Goal: Task Accomplishment & Management: Manage account settings

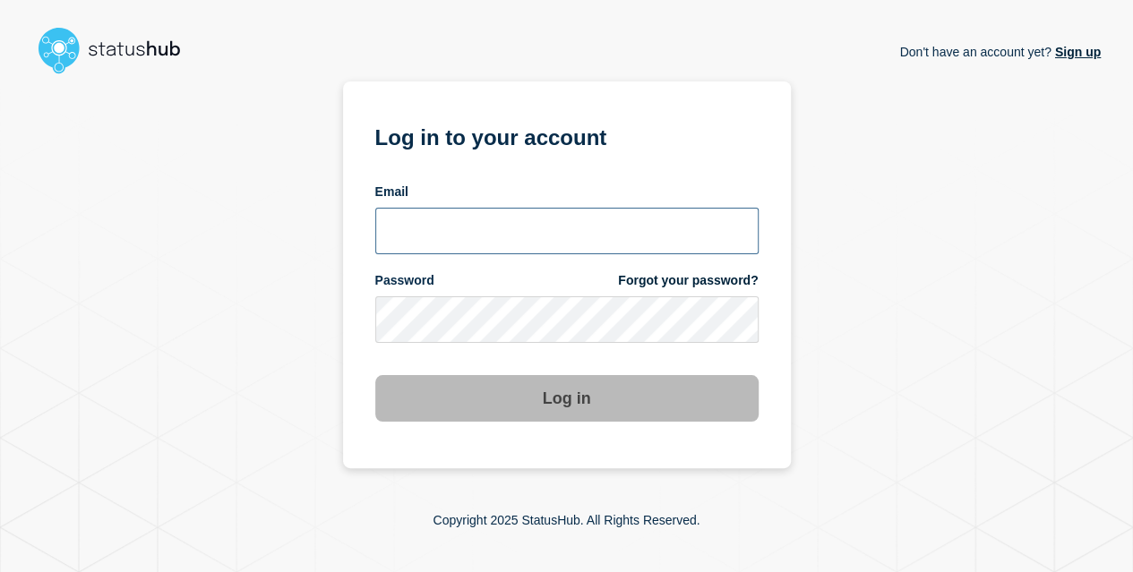
type input "[EMAIL_ADDRESS][DOMAIN_NAME]"
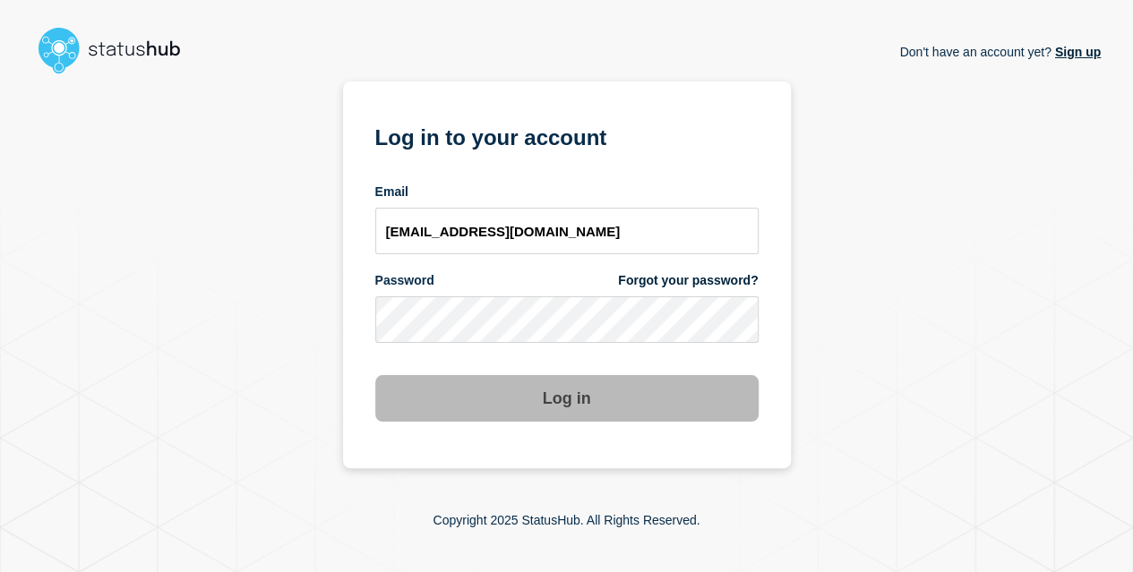
click at [555, 411] on button "Log in" at bounding box center [566, 398] width 383 height 47
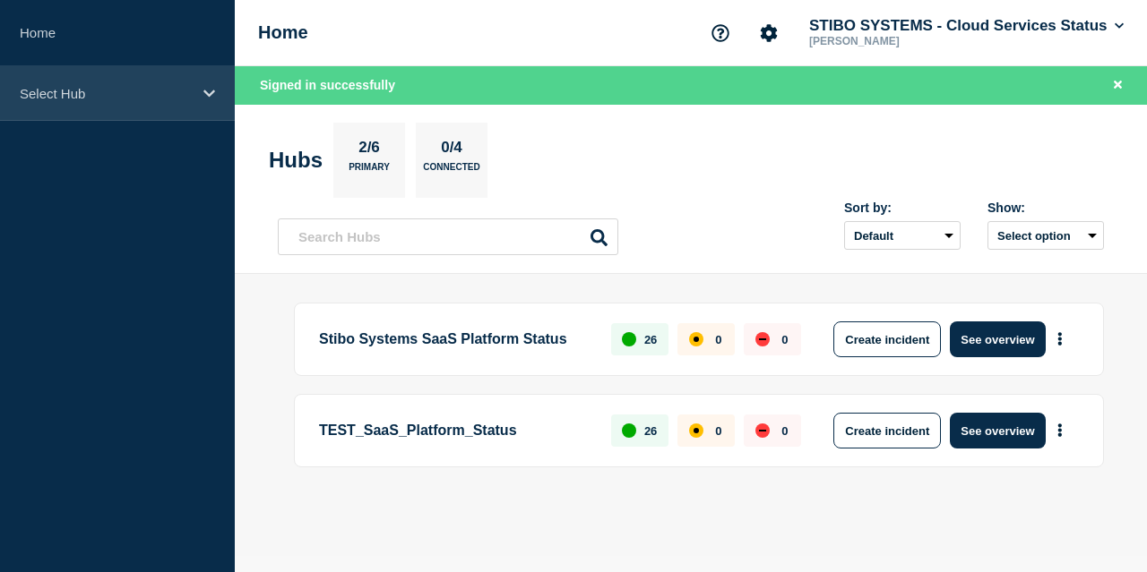
click at [148, 108] on div "Select Hub" at bounding box center [117, 93] width 235 height 55
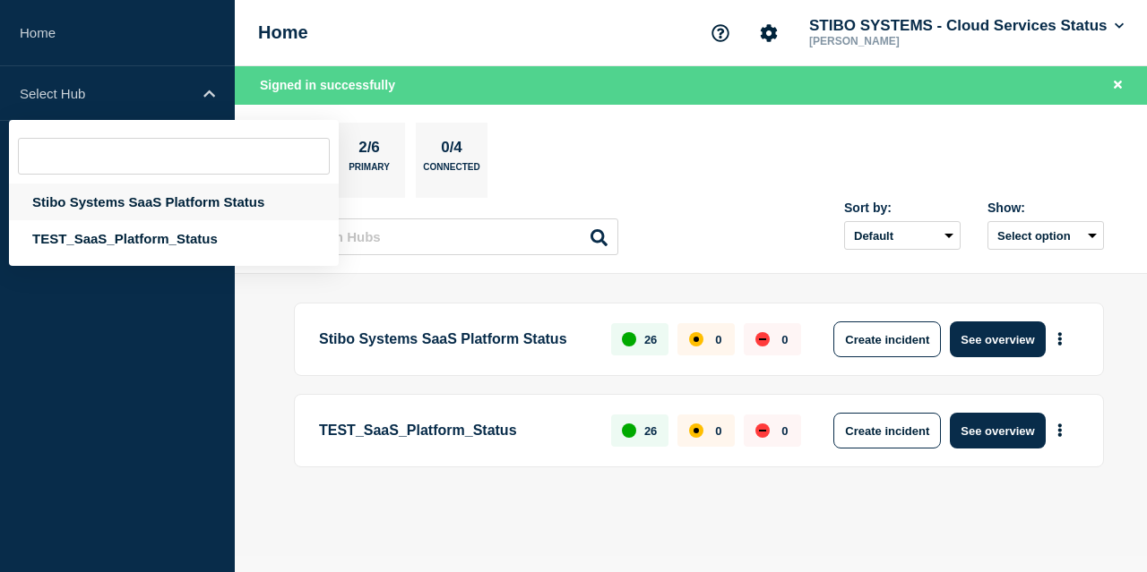
click at [203, 196] on div "Stibo Systems SaaS Platform Status" at bounding box center [174, 202] width 330 height 37
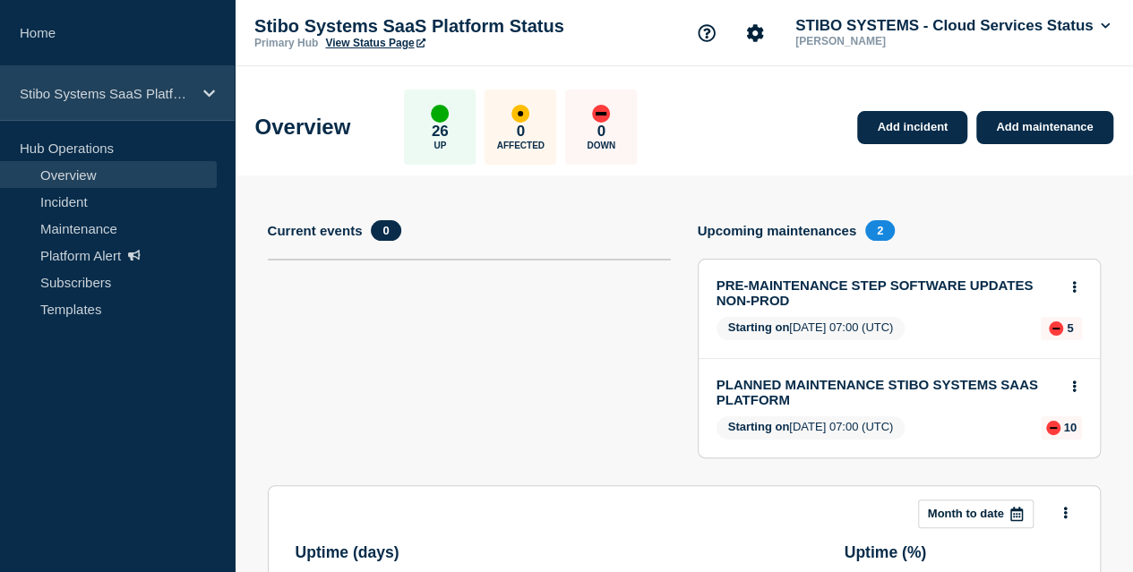
click at [212, 92] on icon at bounding box center [209, 93] width 12 height 7
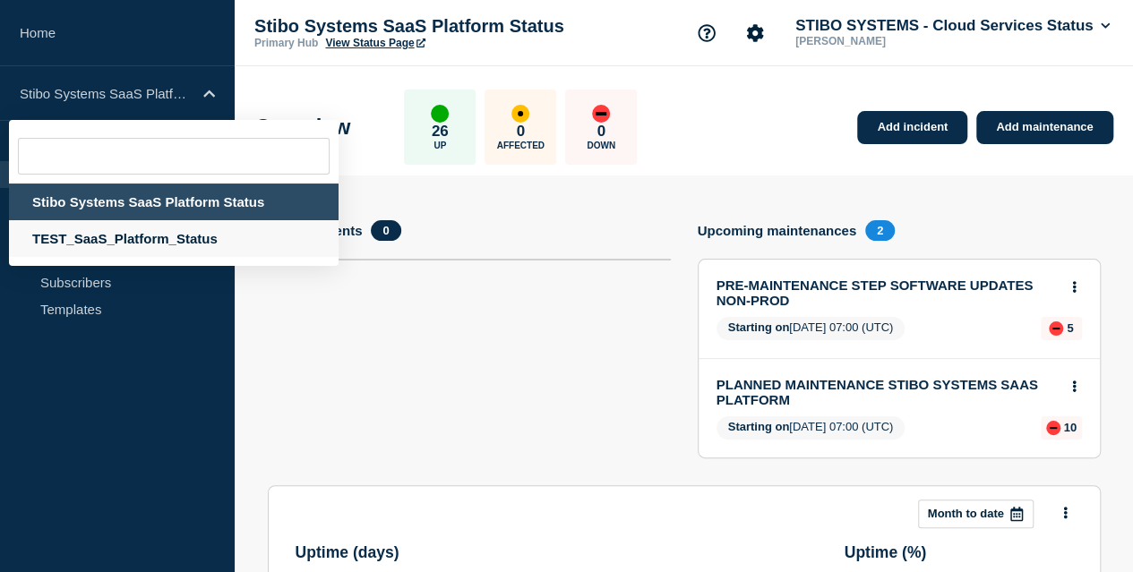
click at [168, 240] on div "TEST_SaaS_Platform_Status" at bounding box center [174, 238] width 330 height 37
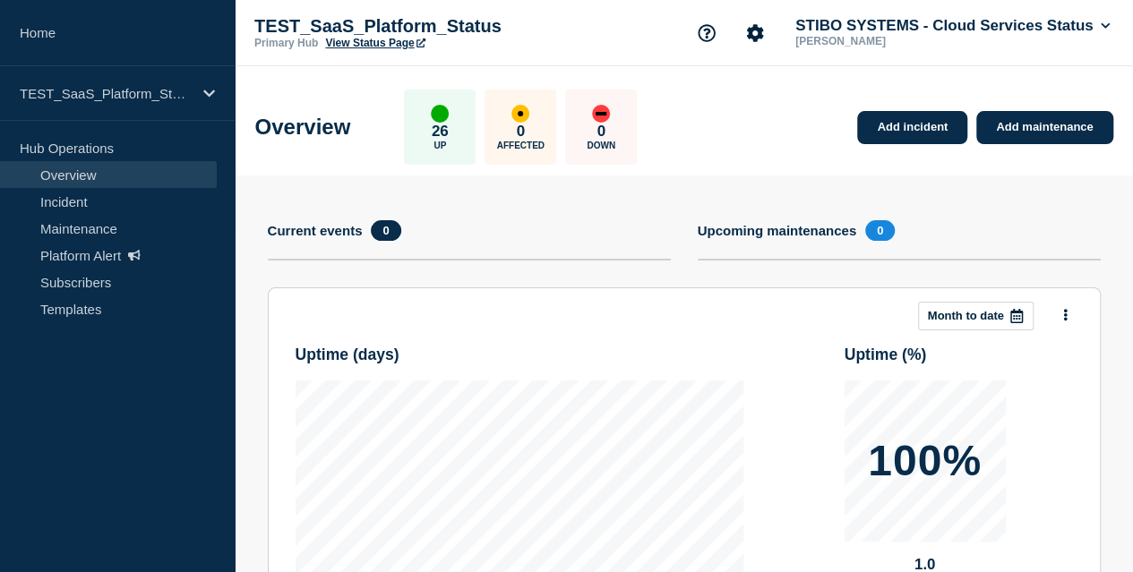
click at [409, 42] on link "View Status Page" at bounding box center [374, 43] width 99 height 13
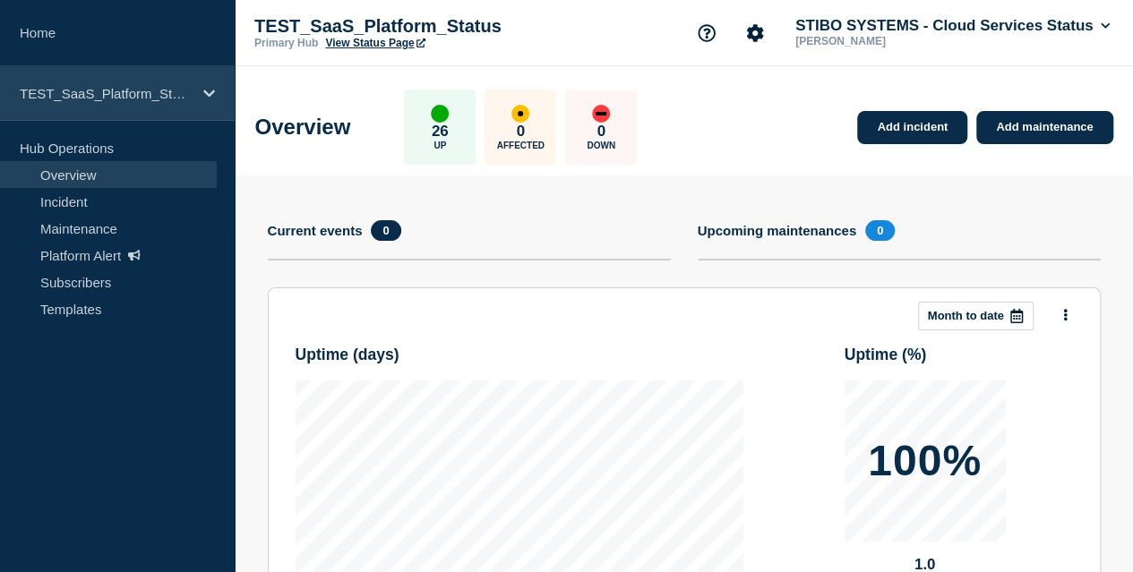
click at [150, 104] on div "TEST_SaaS_Platform_Status" at bounding box center [117, 93] width 235 height 55
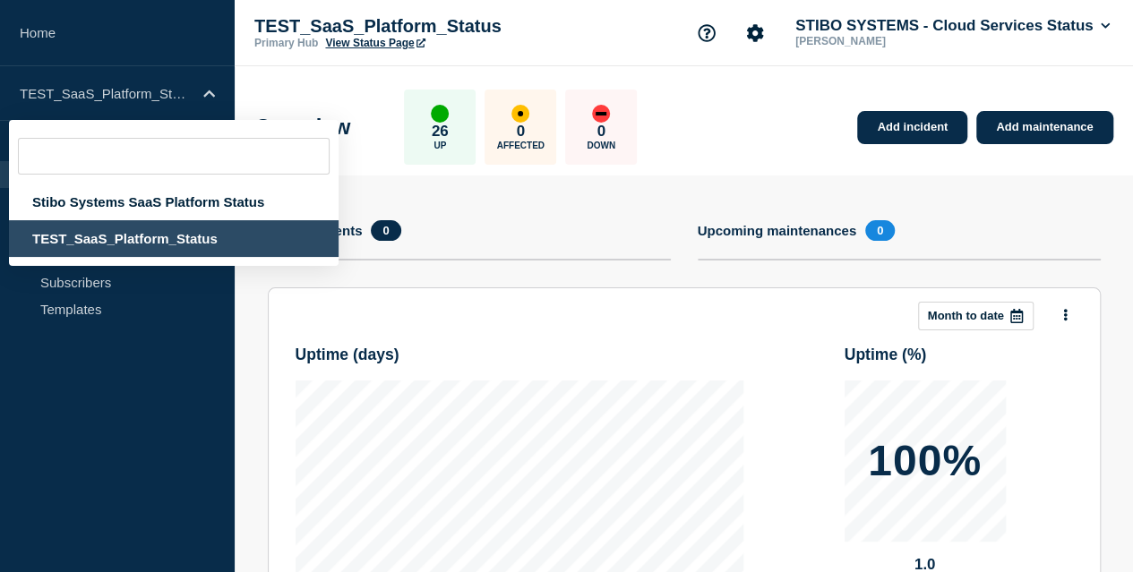
click at [525, 276] on section "Current events 0" at bounding box center [469, 253] width 403 height 67
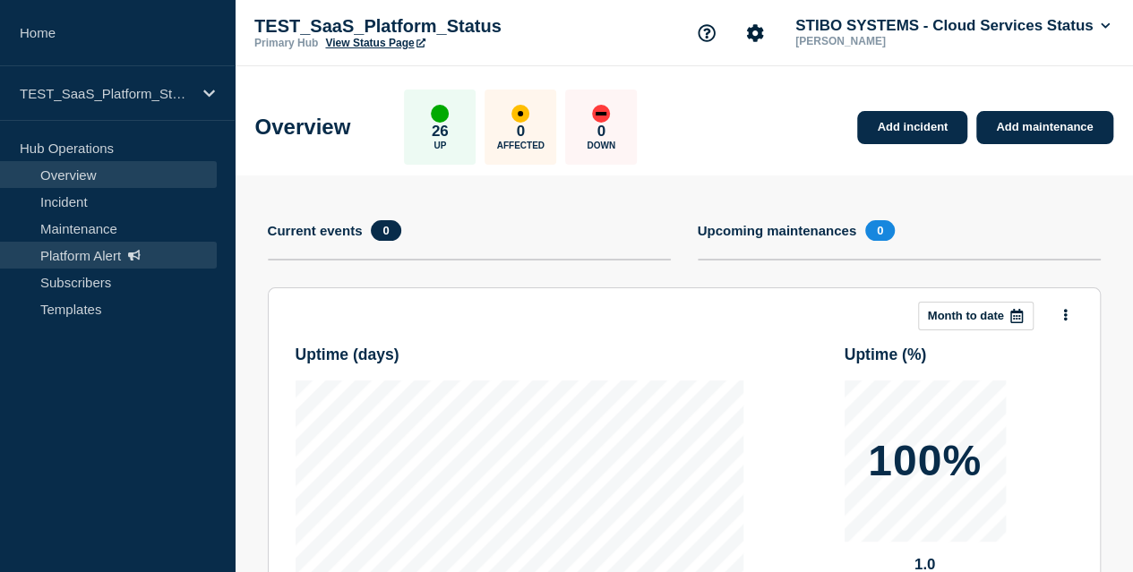
click at [110, 262] on link "Platform Alert" at bounding box center [108, 255] width 217 height 27
click at [82, 248] on link "Platform Alert" at bounding box center [108, 255] width 217 height 27
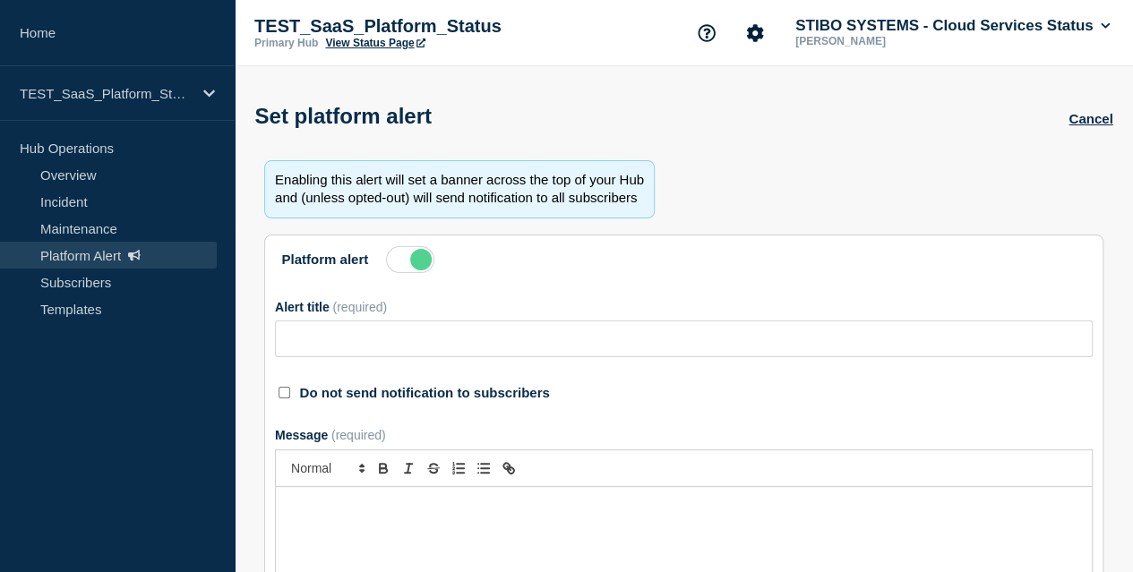
type input "Action Required: Update IP Whitelisting Before STEP Maintenance on [DATE]"
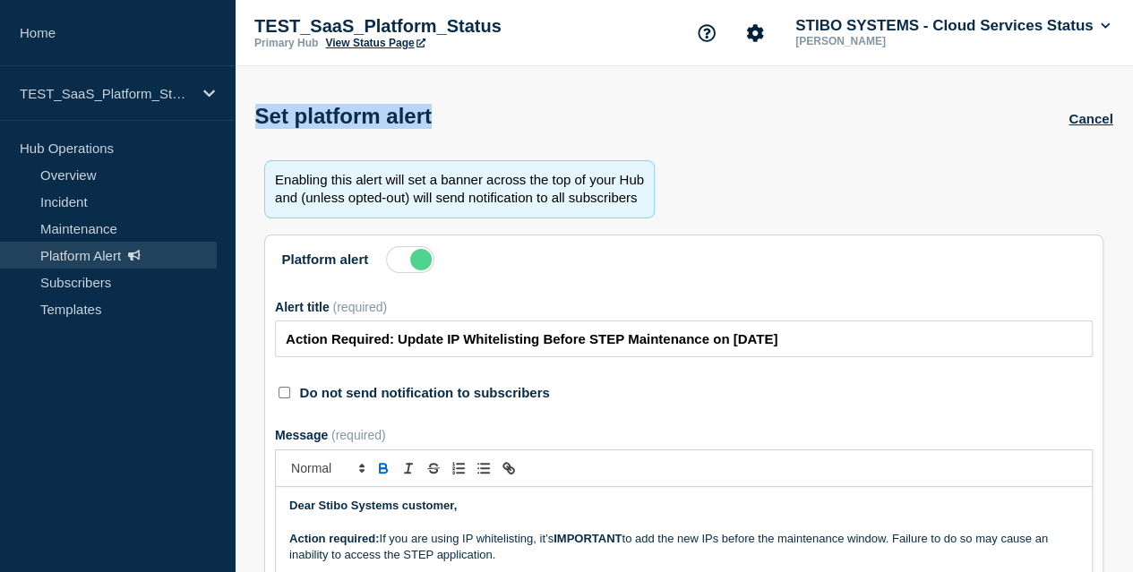
drag, startPoint x: 262, startPoint y: 123, endPoint x: 477, endPoint y: 132, distance: 215.2
click at [477, 132] on div "Set platform alert Cancel" at bounding box center [684, 110] width 899 height 88
click at [420, 273] on label at bounding box center [410, 259] width 48 height 27
click at [0, 0] on input "Platform alert" at bounding box center [0, 0] width 0 height 0
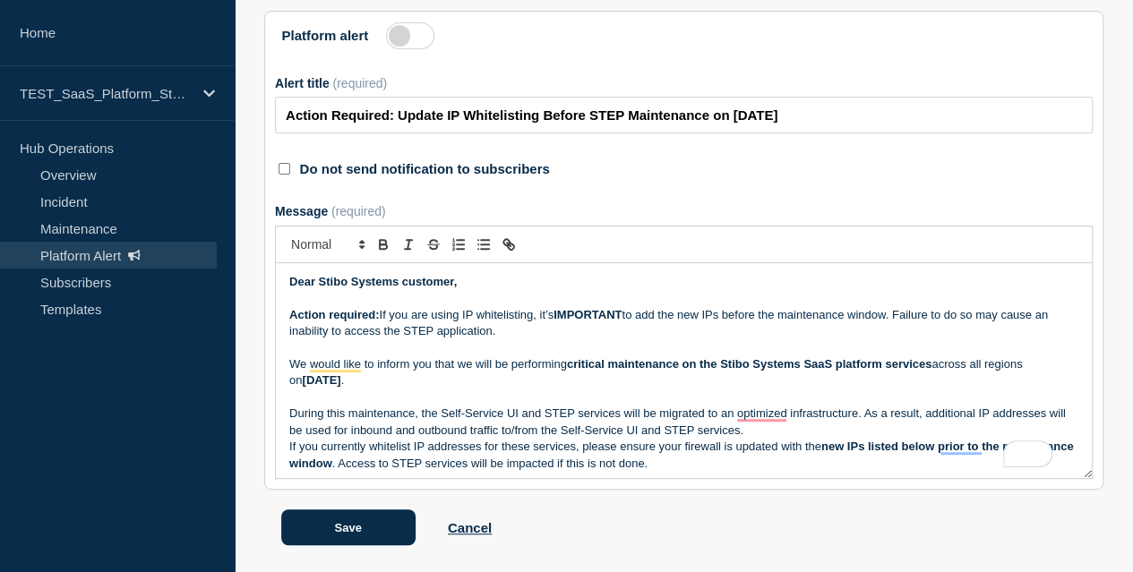
scroll to position [90, 0]
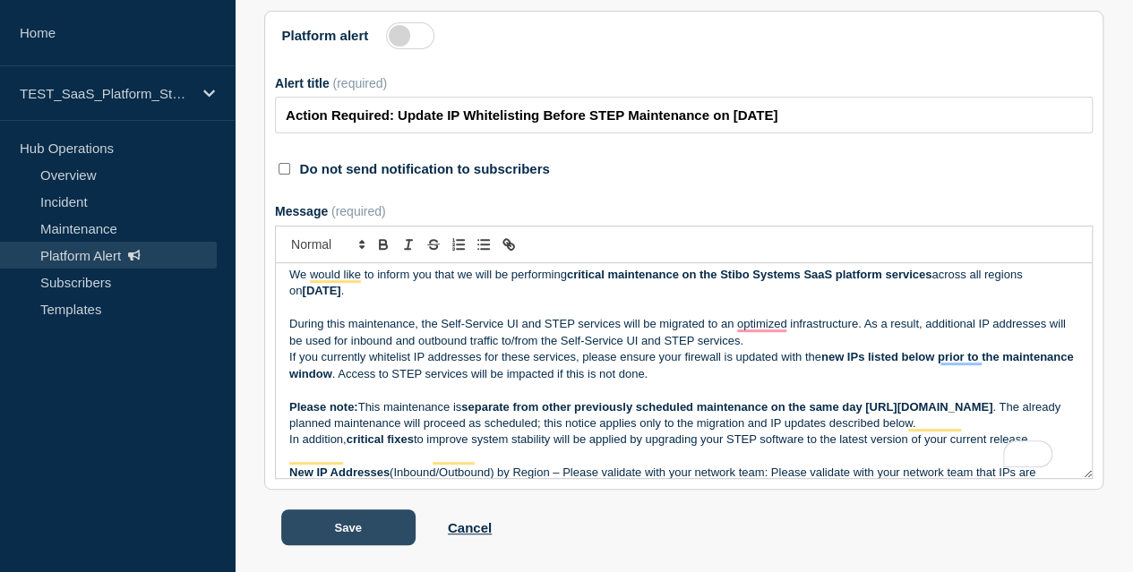
click at [363, 546] on button "Save" at bounding box center [348, 528] width 134 height 36
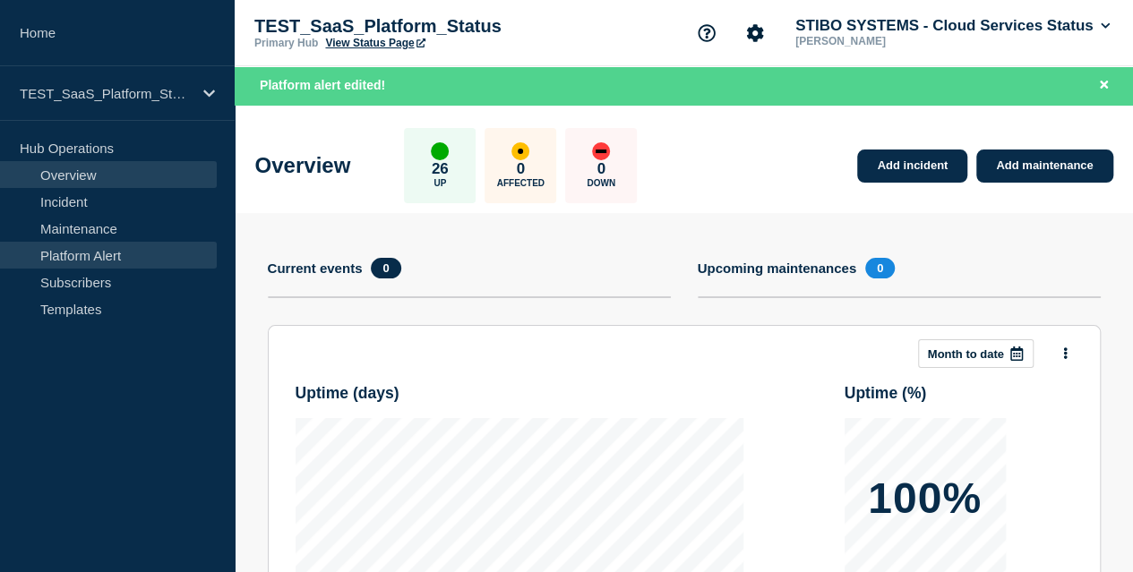
click at [133, 254] on link "Platform Alert" at bounding box center [108, 255] width 217 height 27
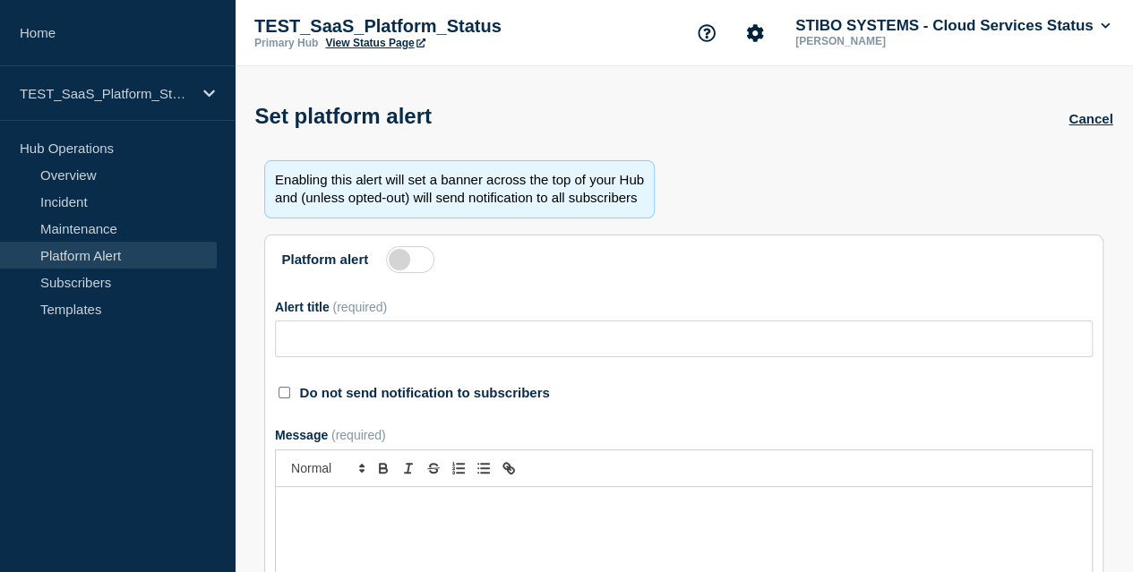
type input "Action Required: Update IP Whitelisting Before STEP Maintenance on [DATE]"
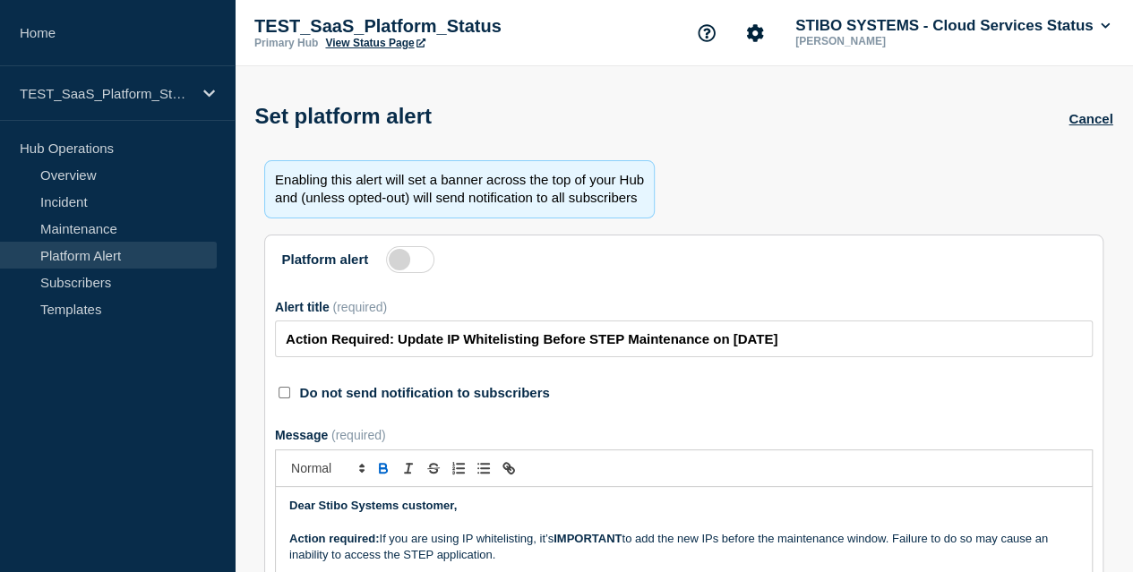
click at [400, 273] on label at bounding box center [410, 259] width 48 height 27
click at [0, 0] on input "Platform alert" at bounding box center [0, 0] width 0 height 0
click at [290, 399] on input "Do not send notification to subscribers" at bounding box center [285, 393] width 12 height 12
checkbox input "true"
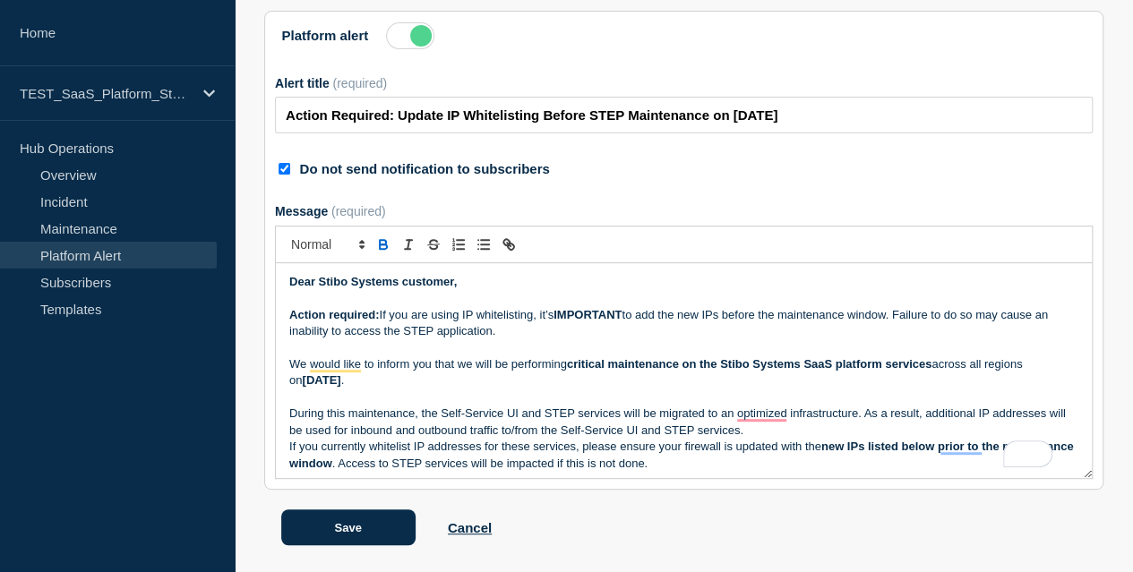
scroll to position [179, 0]
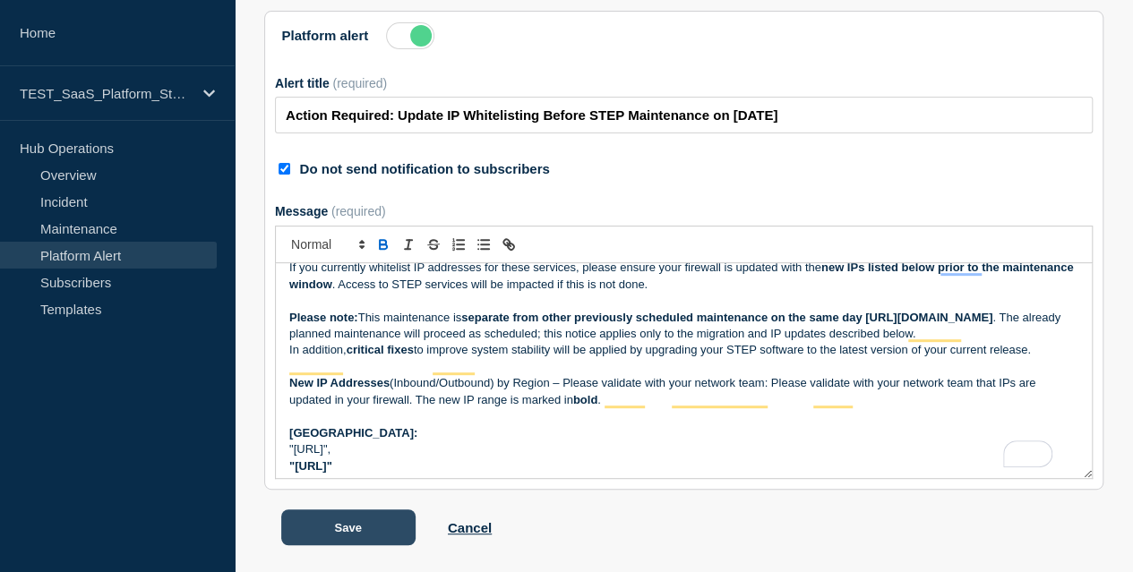
click at [355, 544] on button "Save" at bounding box center [348, 528] width 134 height 36
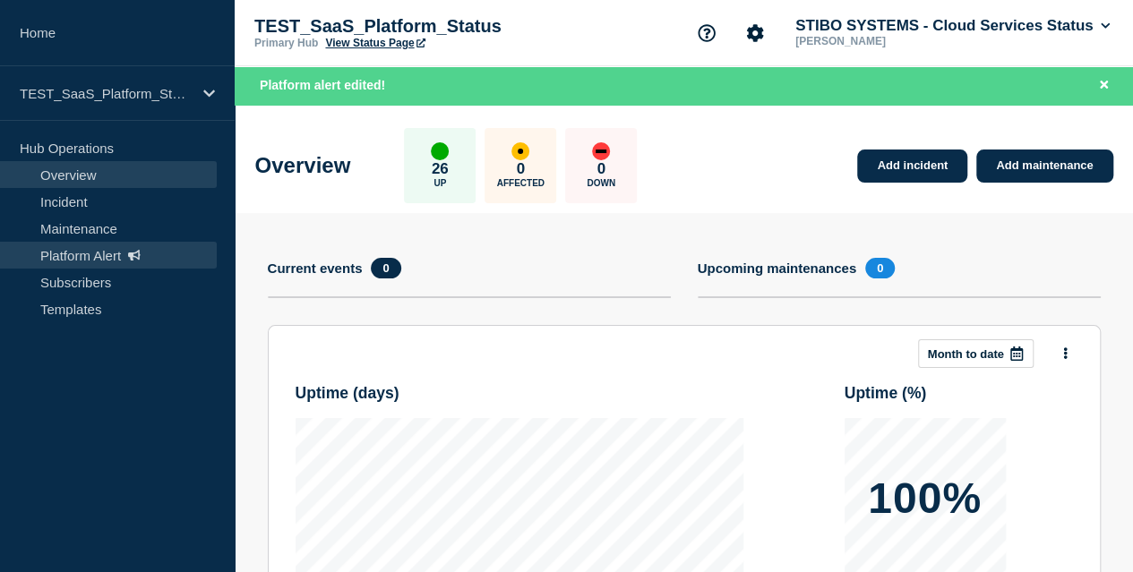
click at [72, 262] on link "Platform Alert" at bounding box center [108, 255] width 217 height 27
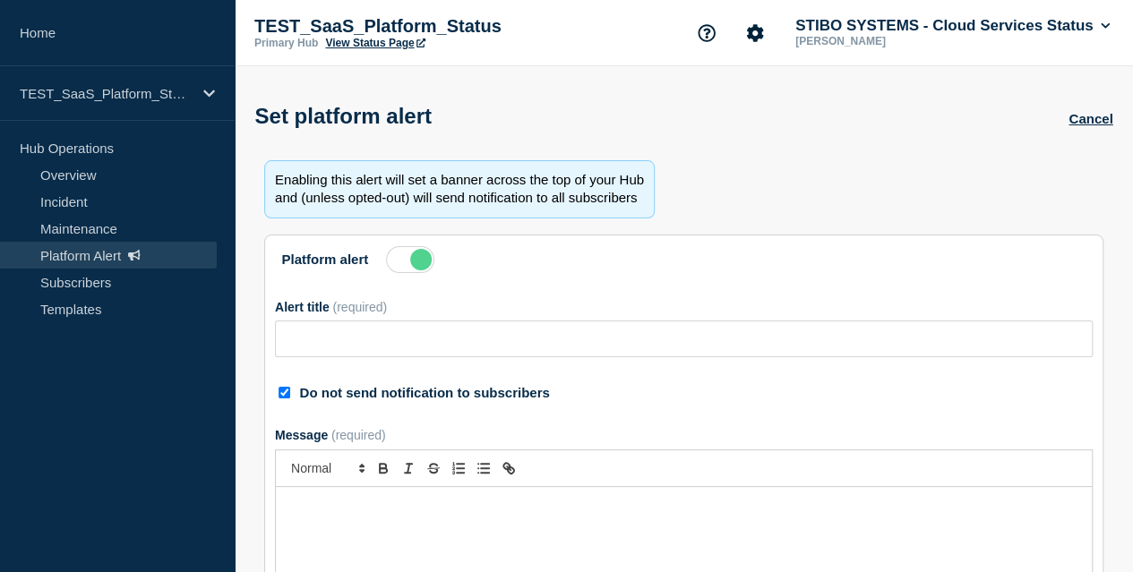
type input "Action Required: Update IP Whitelisting Before STEP Maintenance on [DATE]"
checkbox input "true"
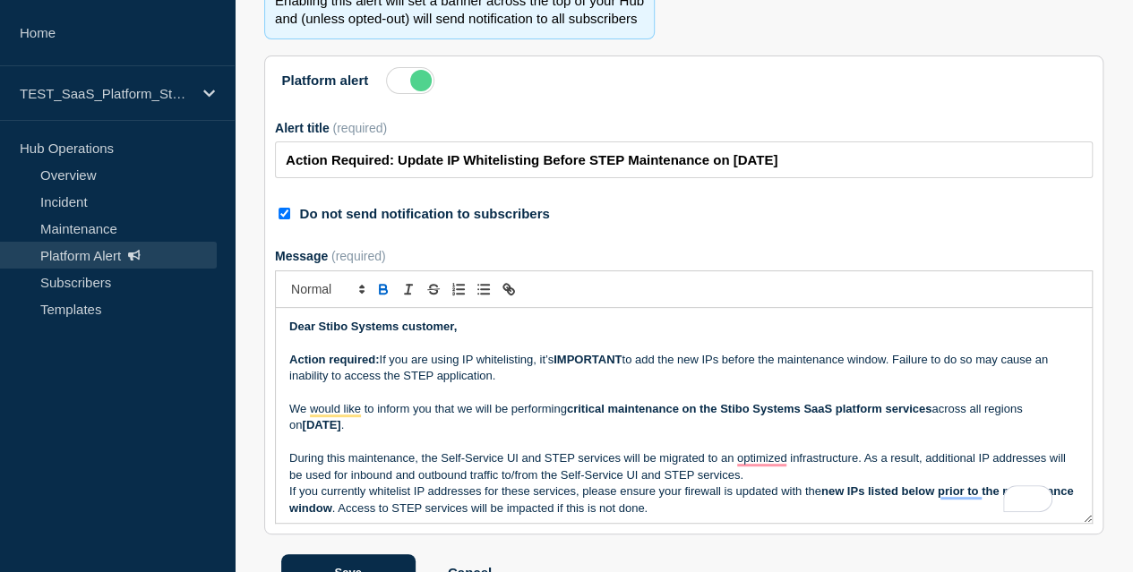
scroll to position [304, 0]
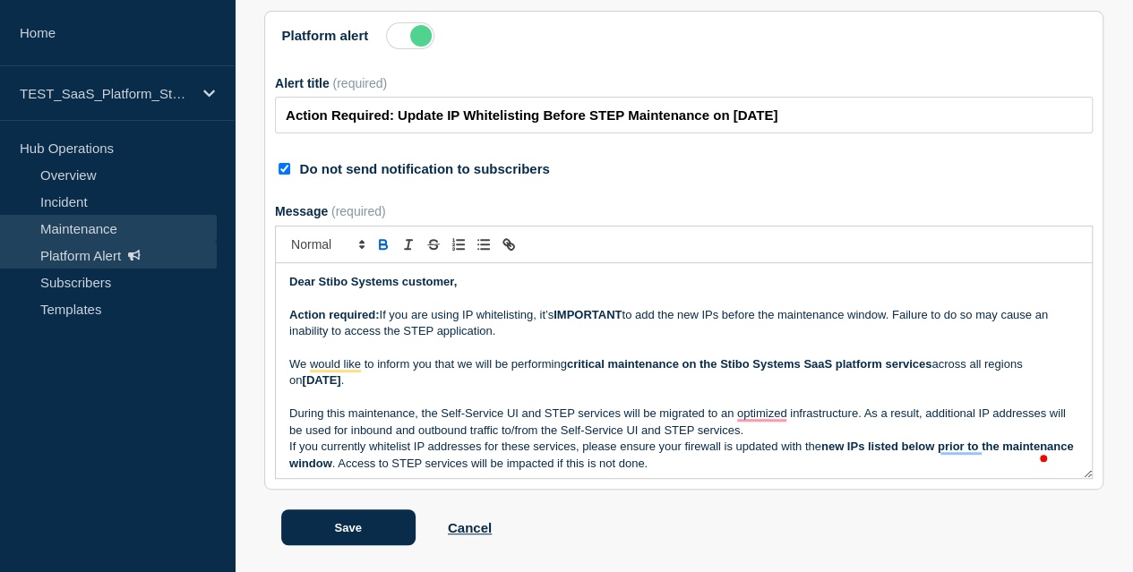
click at [125, 232] on link "Maintenance" at bounding box center [108, 228] width 217 height 27
click at [97, 228] on link "Maintenance" at bounding box center [108, 228] width 217 height 27
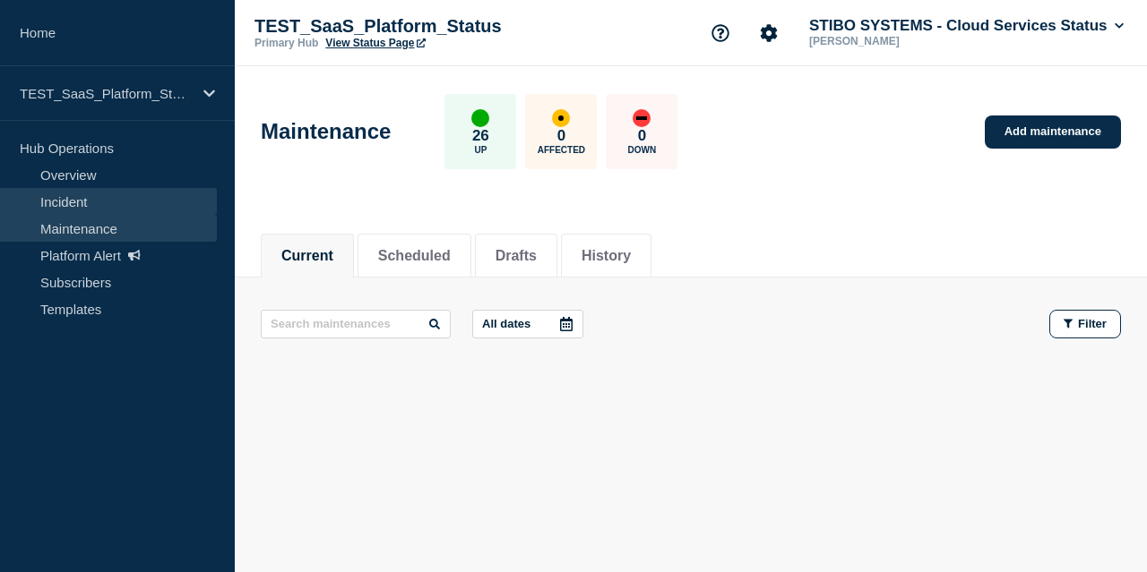
click at [68, 204] on link "Incident" at bounding box center [108, 201] width 217 height 27
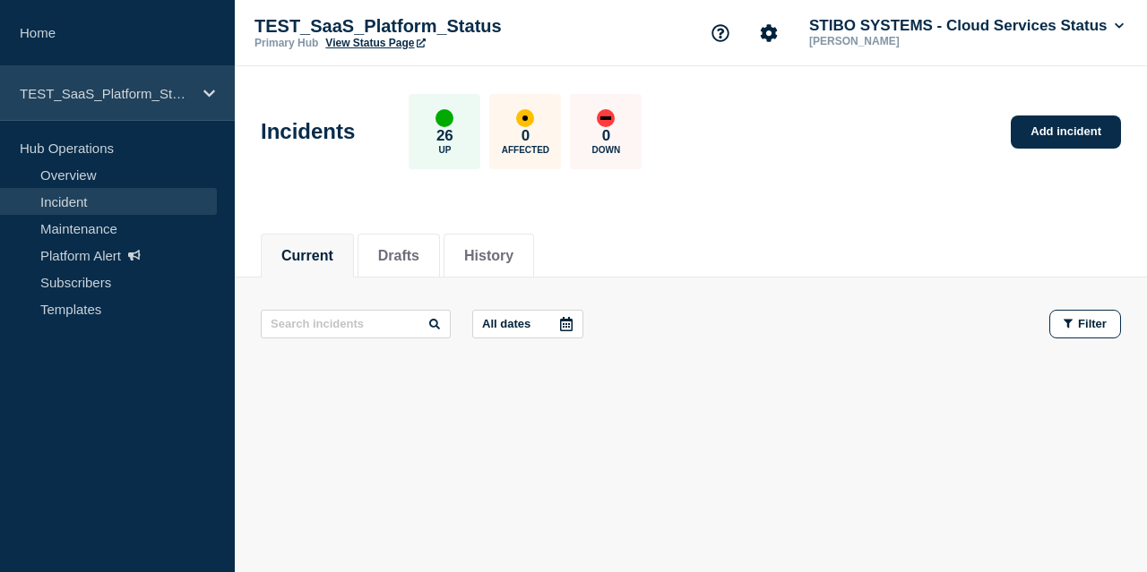
click at [181, 78] on div "TEST_SaaS_Platform_Status" at bounding box center [117, 93] width 235 height 55
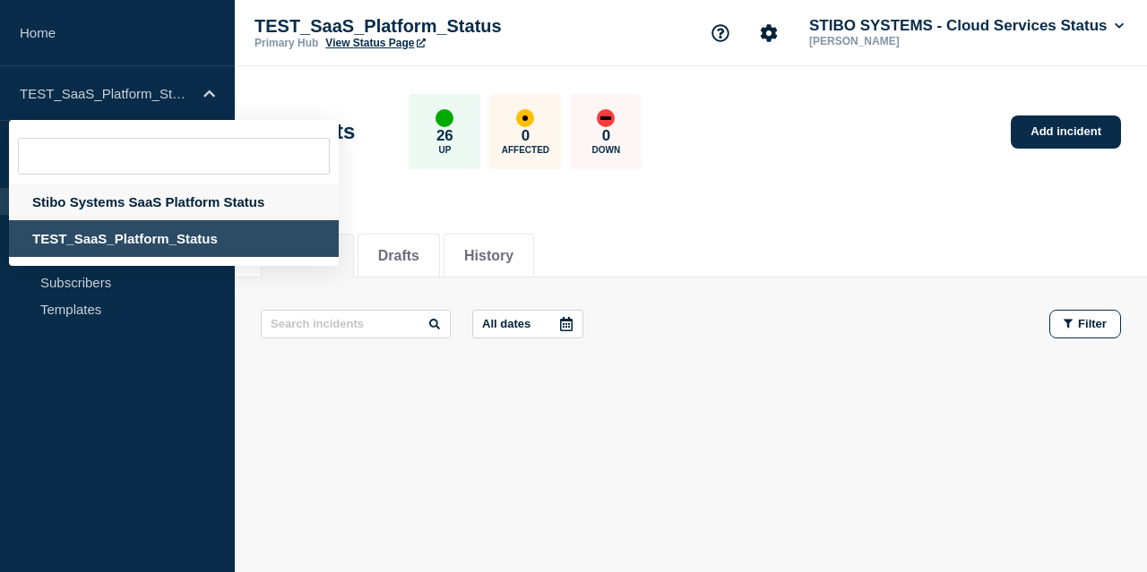
click at [149, 207] on div "Stibo Systems SaaS Platform Status" at bounding box center [174, 202] width 330 height 37
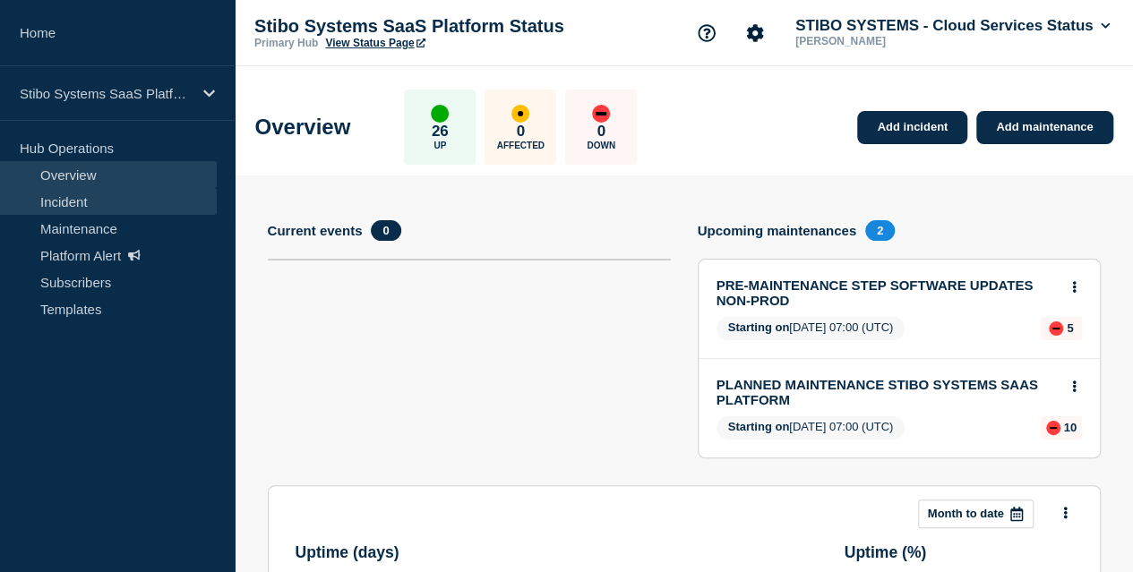
click at [100, 202] on link "Incident" at bounding box center [108, 201] width 217 height 27
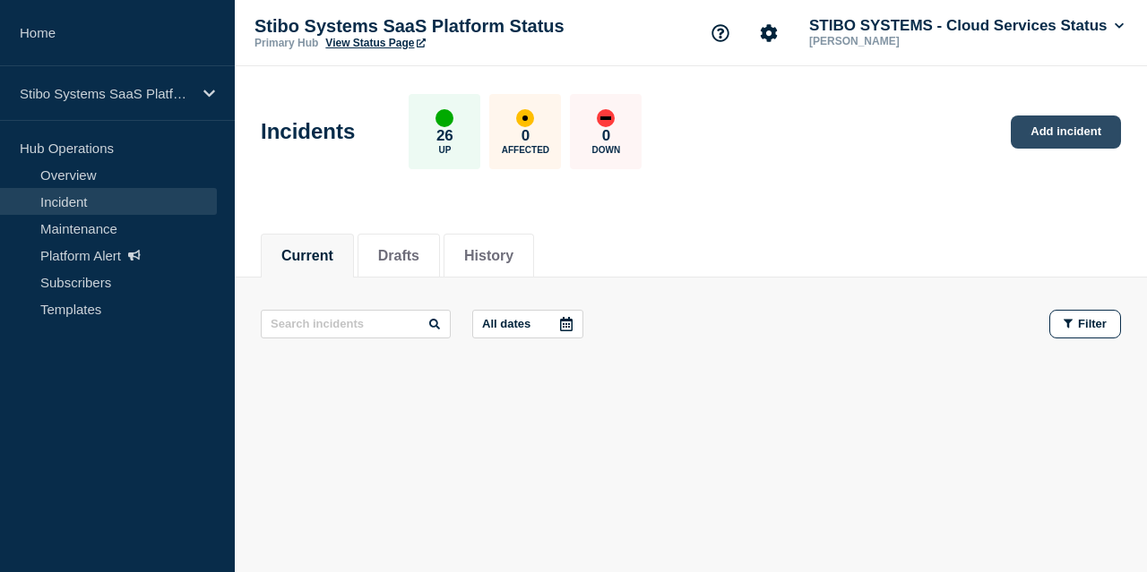
click at [1054, 131] on link "Add incident" at bounding box center [1066, 132] width 110 height 33
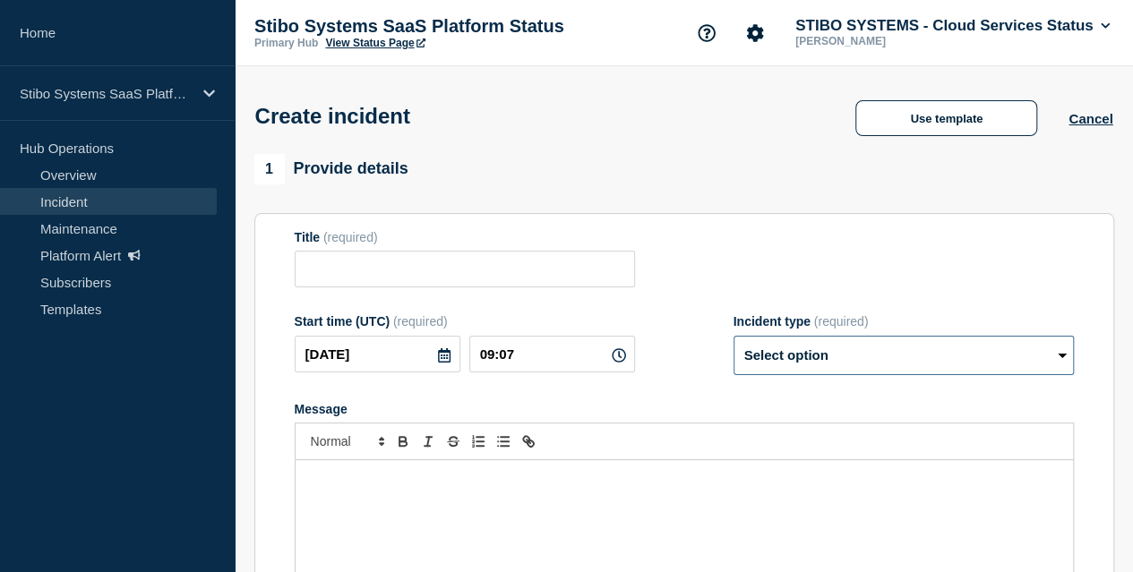
click at [942, 355] on select "Select option Investigating Identified Monitoring" at bounding box center [904, 355] width 340 height 39
click at [840, 271] on div "Title (required)" at bounding box center [684, 259] width 779 height 58
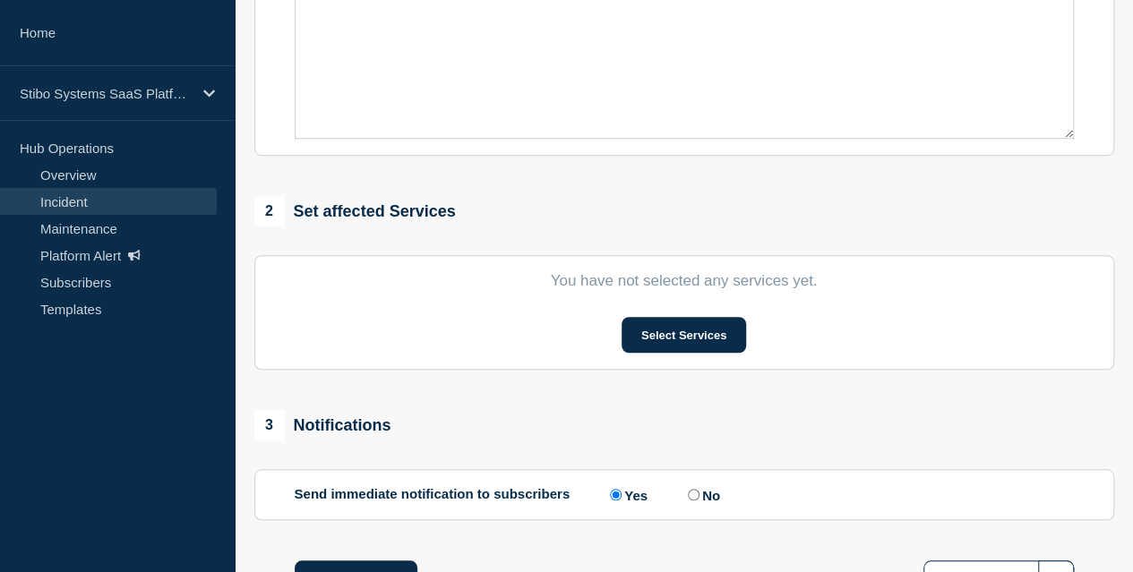
scroll to position [448, 0]
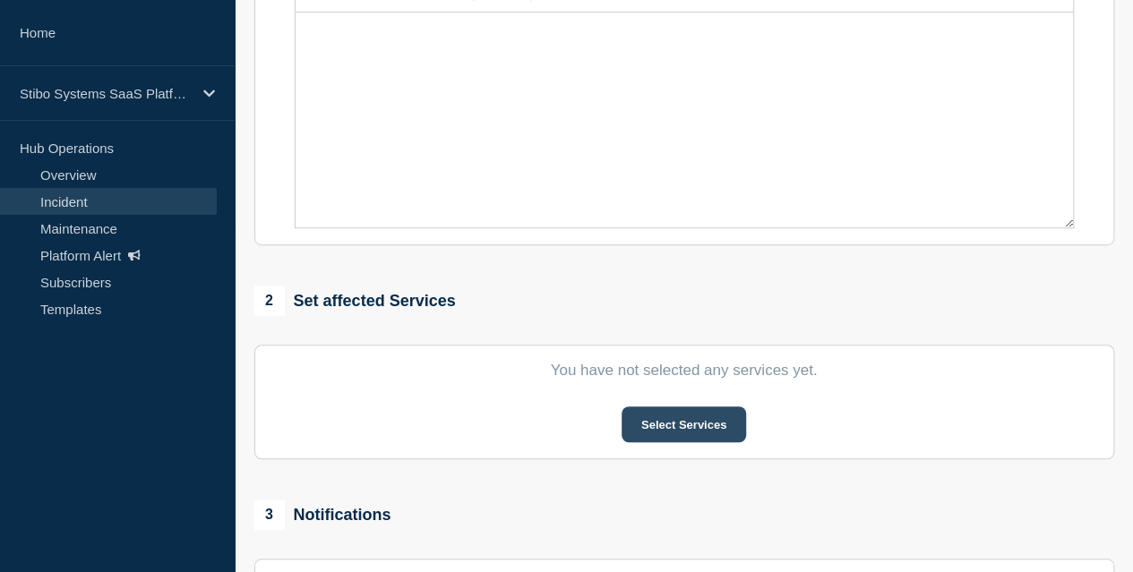
click at [659, 424] on button "Select Services" at bounding box center [684, 425] width 125 height 36
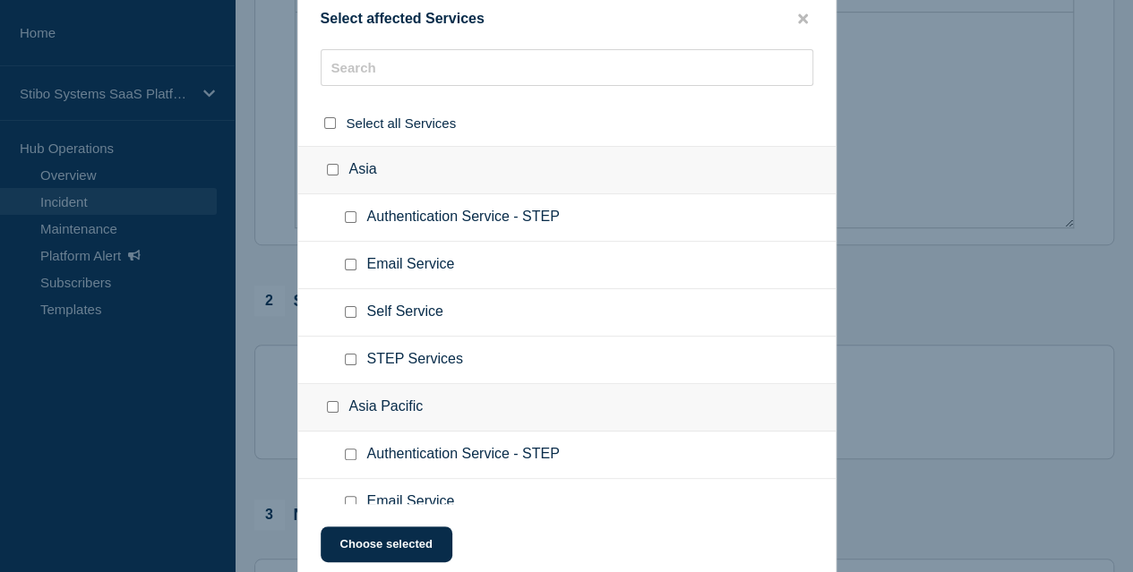
click at [328, 168] on input "Asia checkbox" at bounding box center [333, 170] width 12 height 12
checkbox input "true"
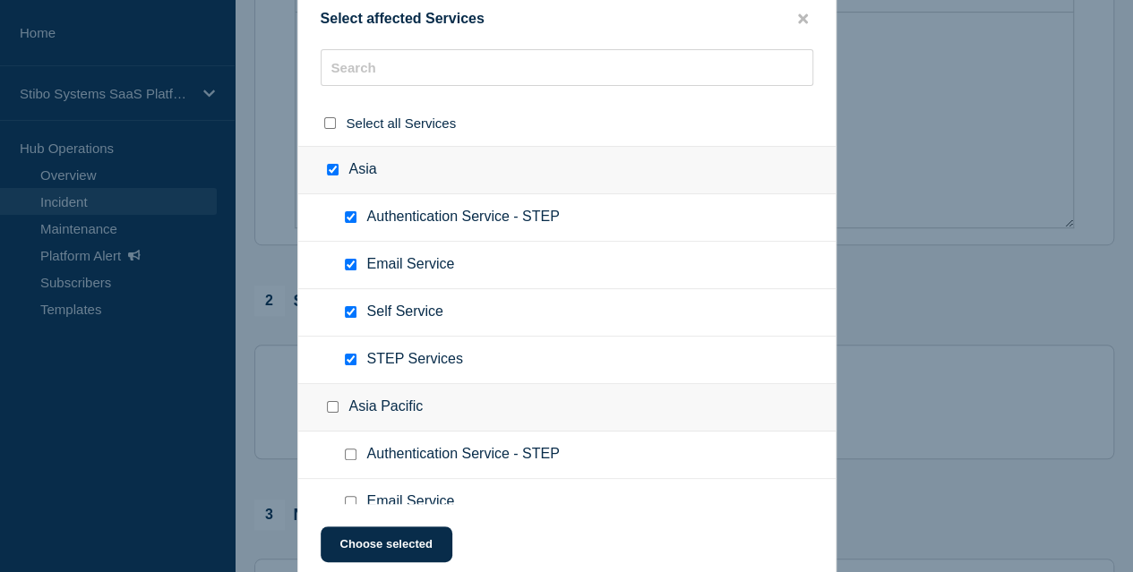
checkbox input "true"
click at [334, 175] on input "Asia checkbox" at bounding box center [333, 170] width 12 height 12
checkbox input "false"
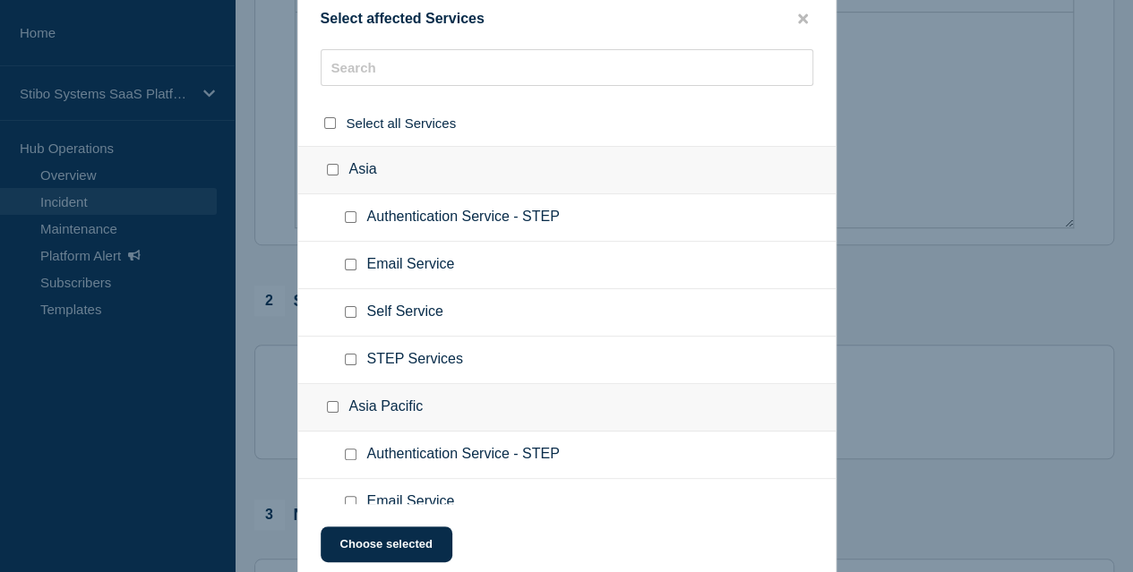
checkbox input "false"
click at [812, 26] on button "close button" at bounding box center [803, 19] width 21 height 17
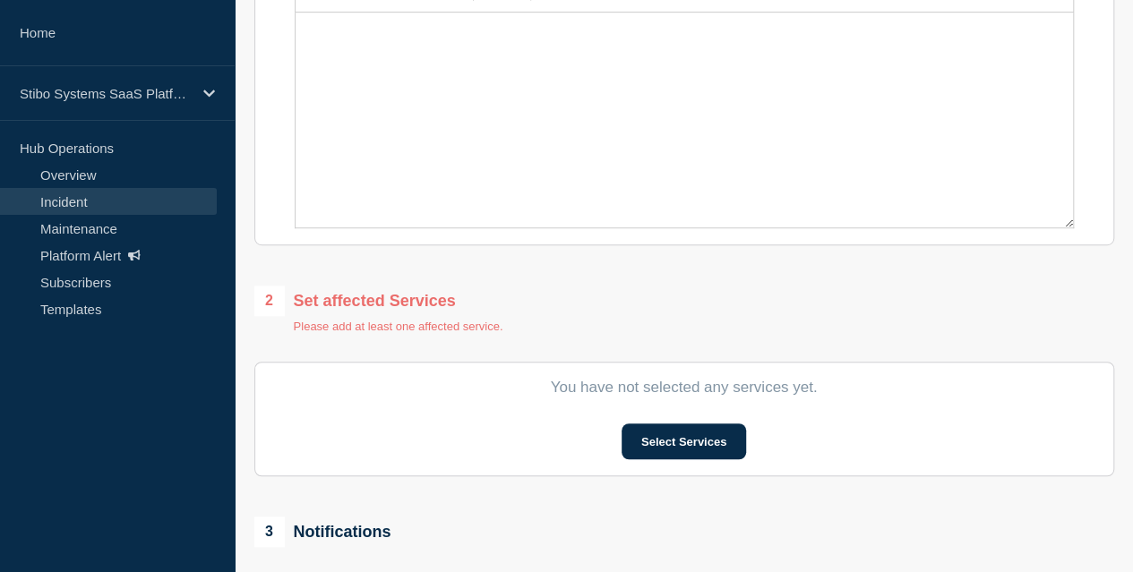
scroll to position [627, 0]
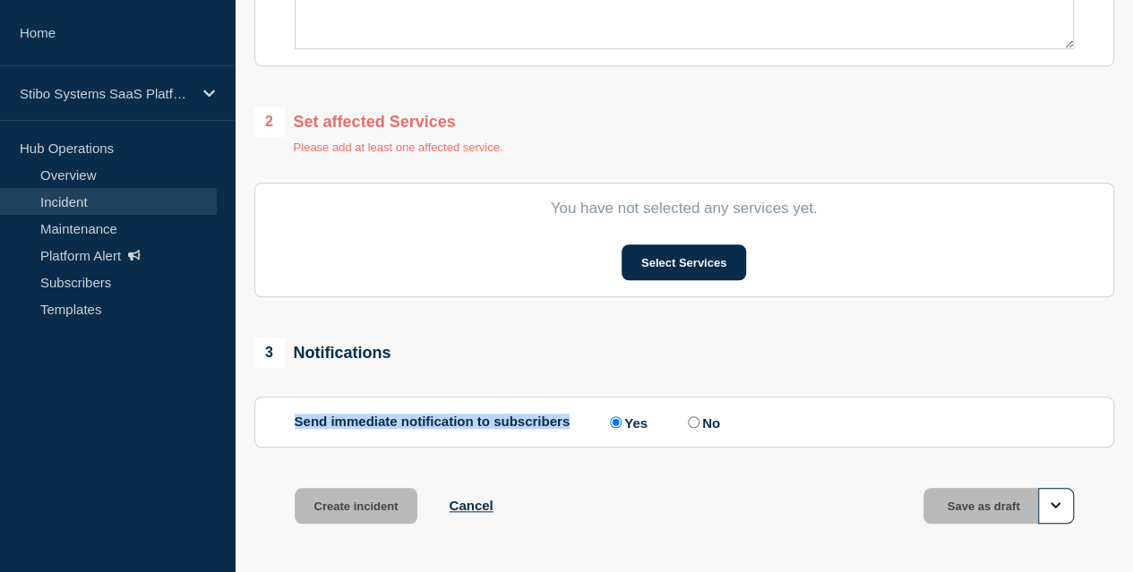
drag, startPoint x: 291, startPoint y: 419, endPoint x: 598, endPoint y: 417, distance: 307.3
click at [598, 417] on section "Send immediate notification to subscribers Send immediate notification to subsc…" at bounding box center [684, 422] width 860 height 51
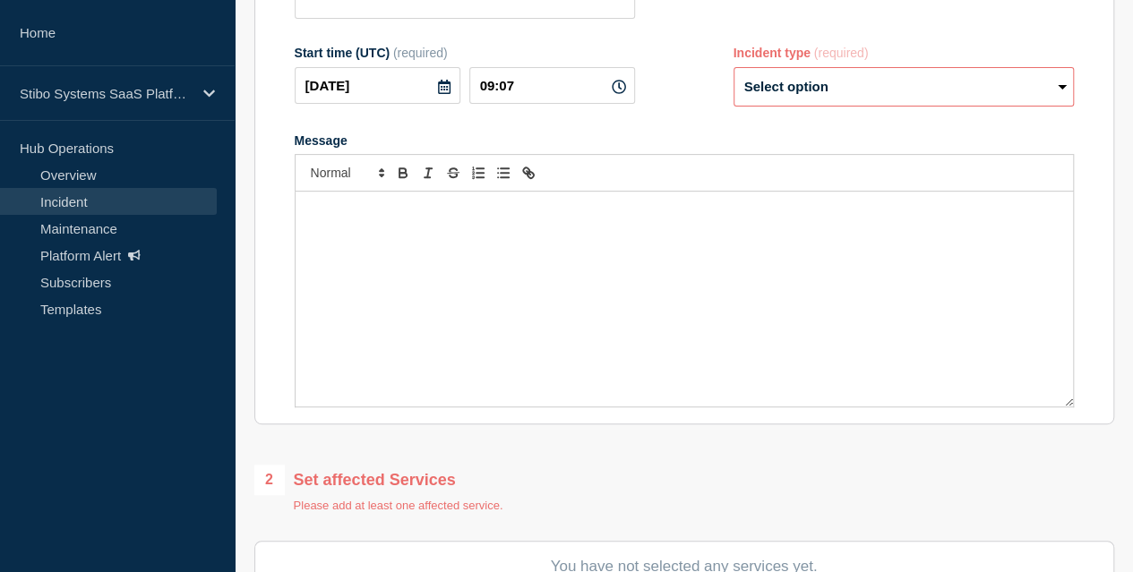
scroll to position [0, 0]
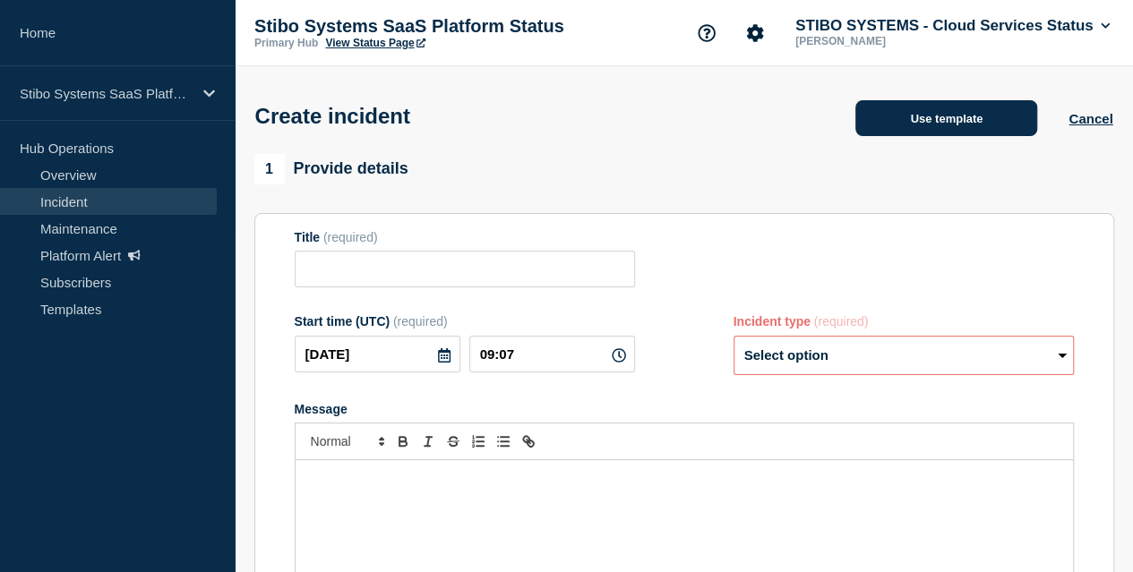
click at [950, 132] on button "Use template" at bounding box center [947, 118] width 182 height 36
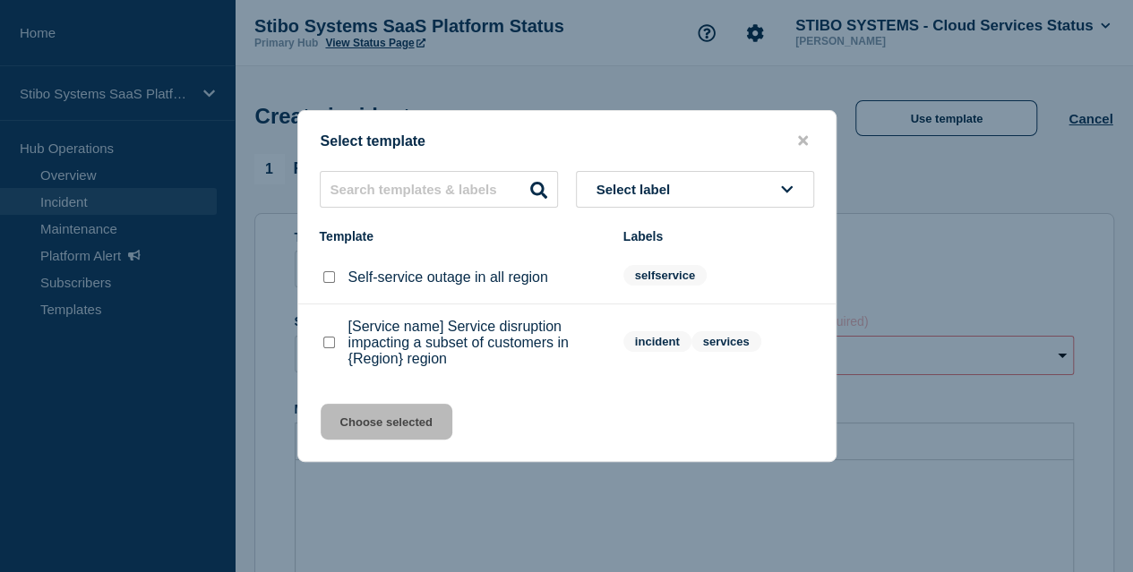
scroll to position [90, 0]
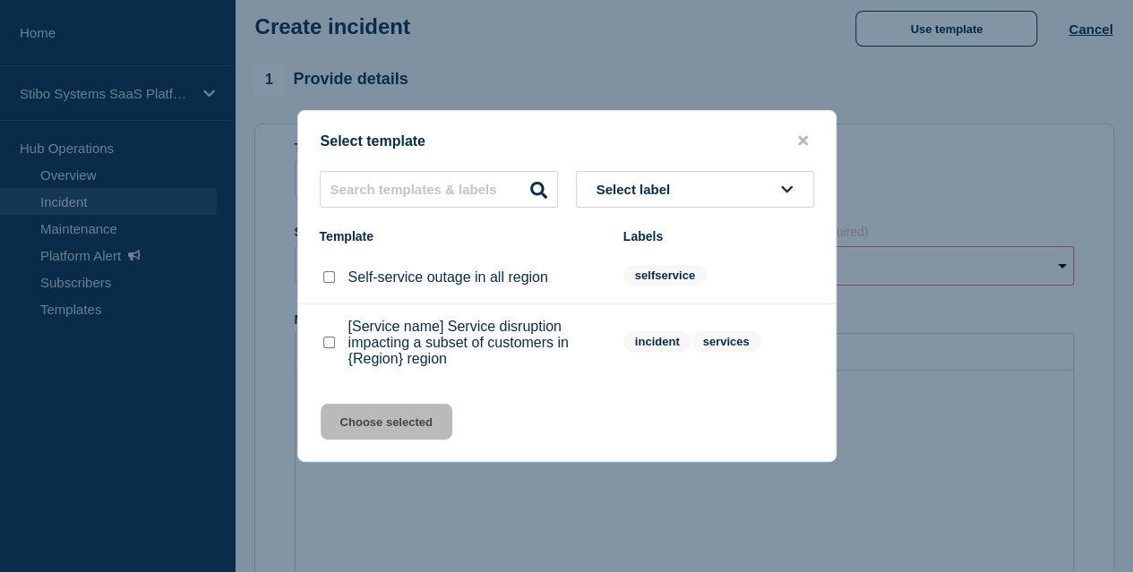
click at [807, 135] on button "close button" at bounding box center [803, 141] width 21 height 17
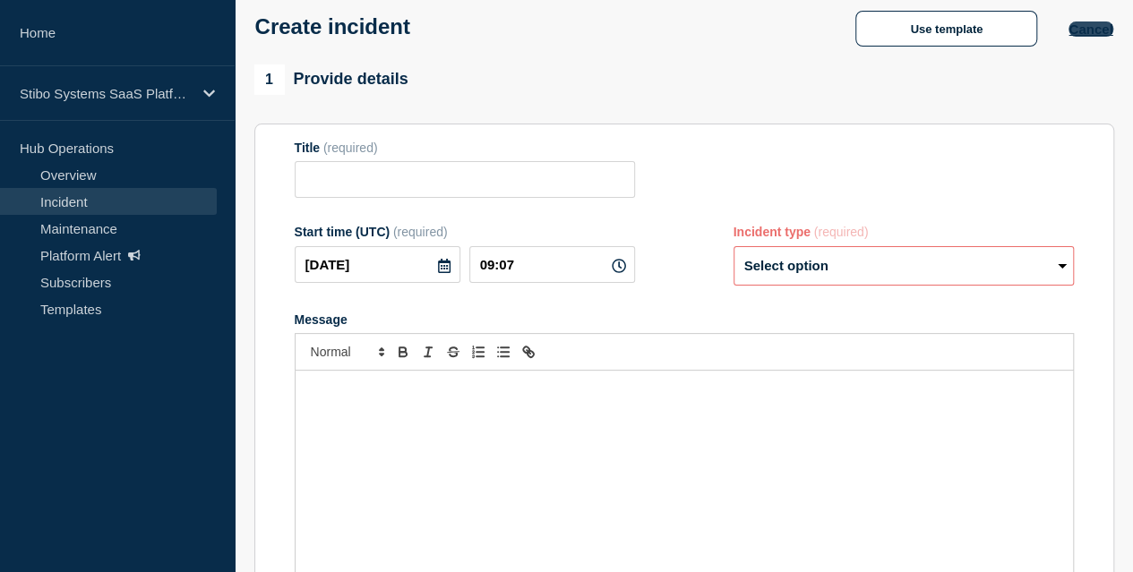
click at [1075, 37] on button "Cancel" at bounding box center [1091, 29] width 44 height 15
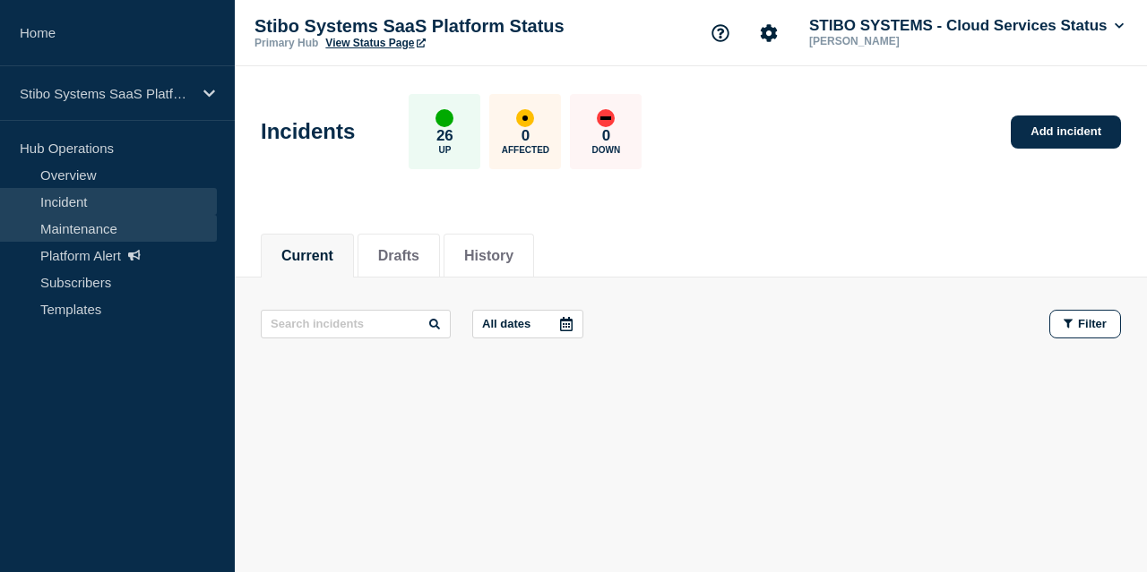
click at [86, 223] on link "Maintenance" at bounding box center [108, 228] width 217 height 27
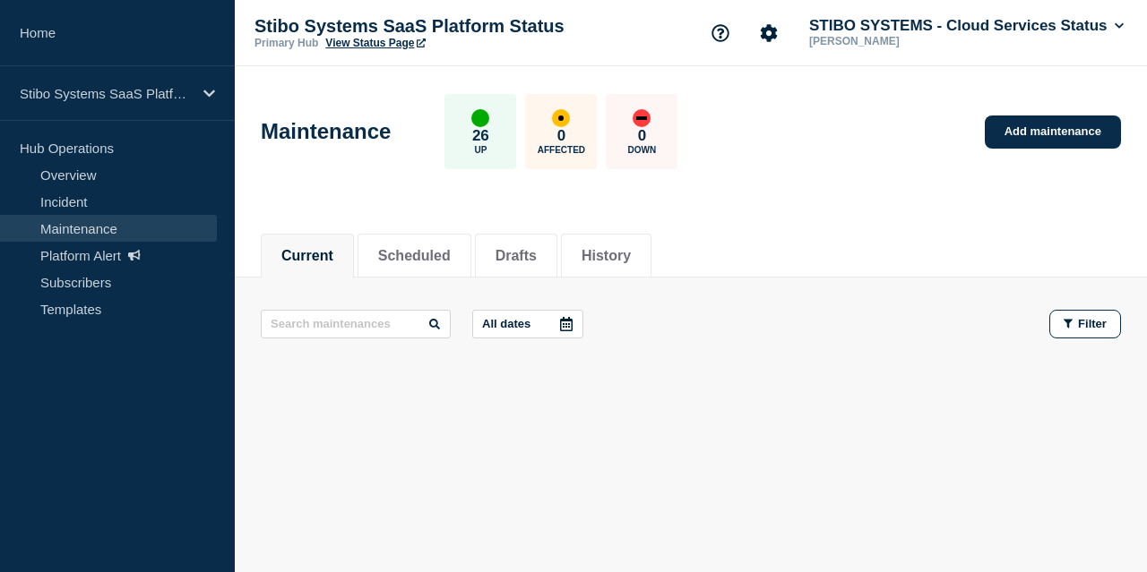
click at [346, 253] on li "Current" at bounding box center [307, 256] width 93 height 44
click at [409, 252] on button "Scheduled" at bounding box center [414, 256] width 73 height 16
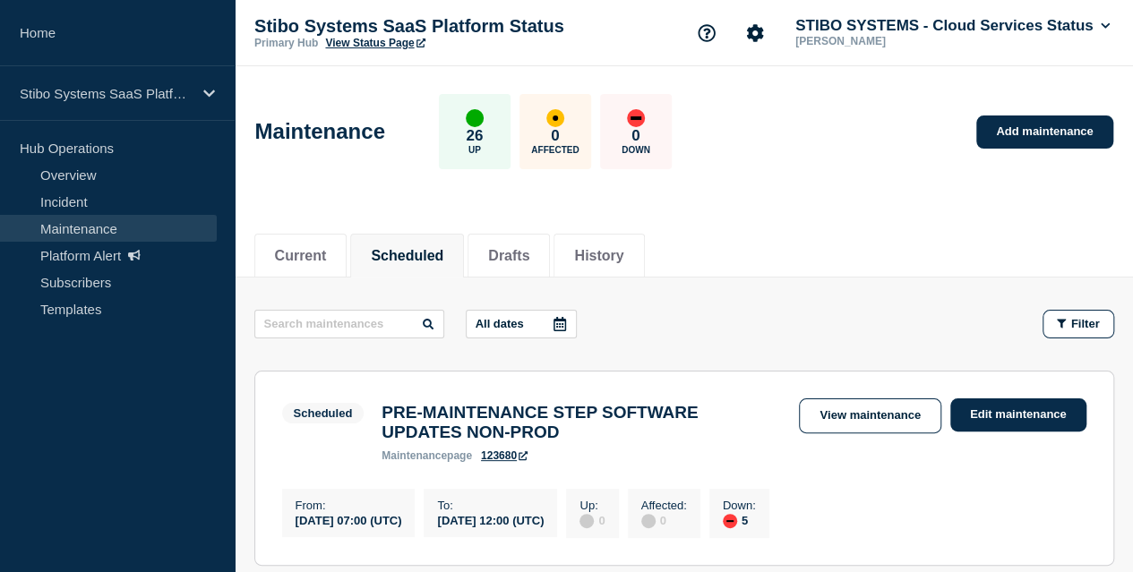
scroll to position [179, 0]
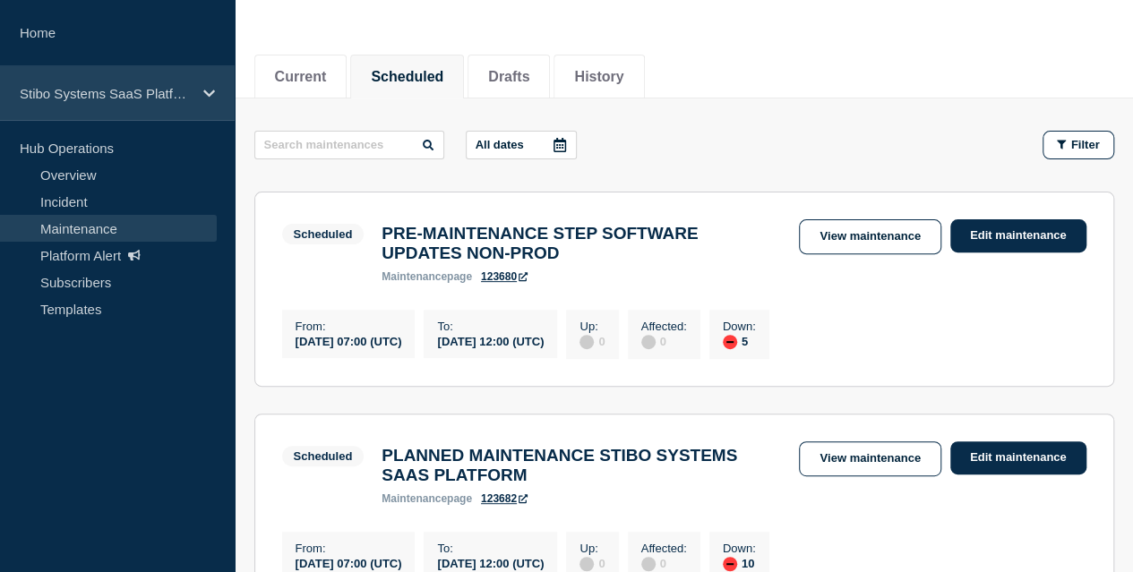
click at [124, 86] on p "Stibo Systems SaaS Platform Status" at bounding box center [106, 93] width 172 height 15
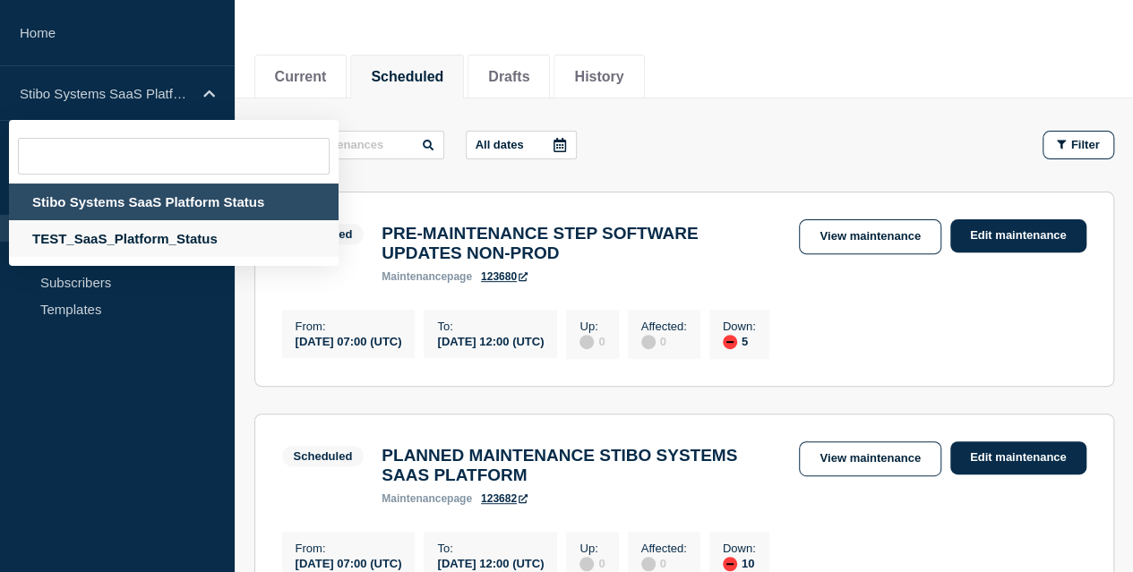
click at [109, 252] on div "TEST_SaaS_Platform_Status" at bounding box center [174, 238] width 330 height 37
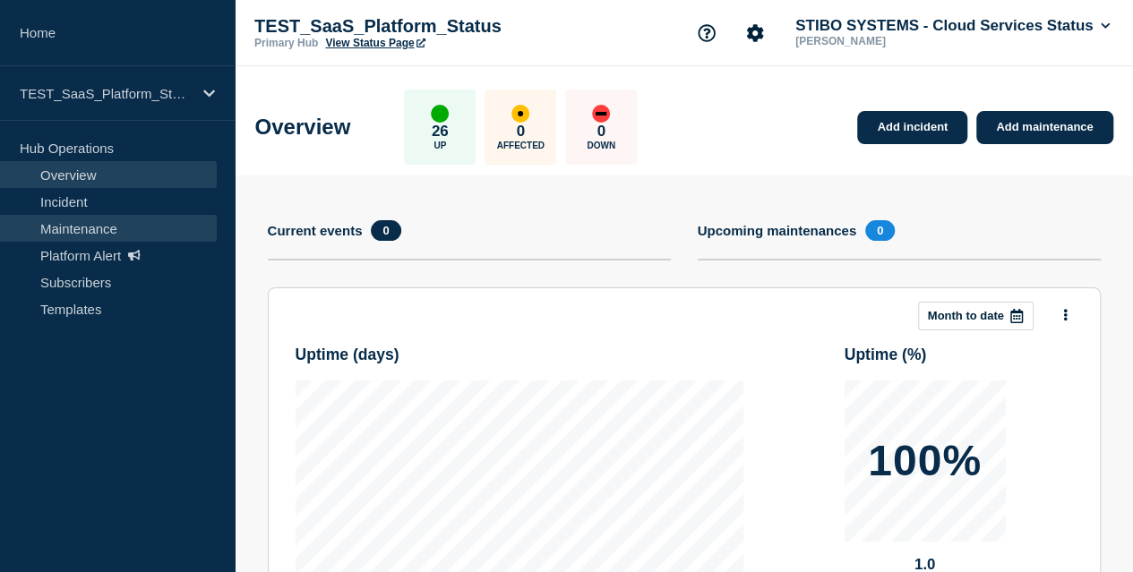
click at [131, 228] on link "Maintenance" at bounding box center [108, 228] width 217 height 27
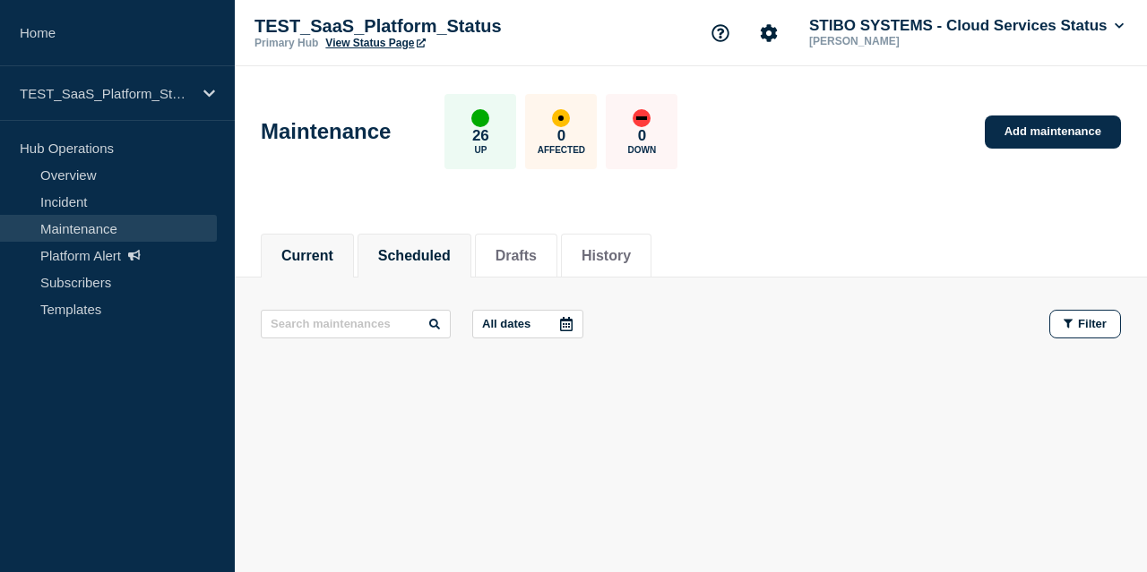
click at [429, 251] on button "Scheduled" at bounding box center [414, 256] width 73 height 16
click at [529, 248] on button "Drafts" at bounding box center [515, 256] width 41 height 16
click at [638, 266] on li "History" at bounding box center [606, 256] width 90 height 44
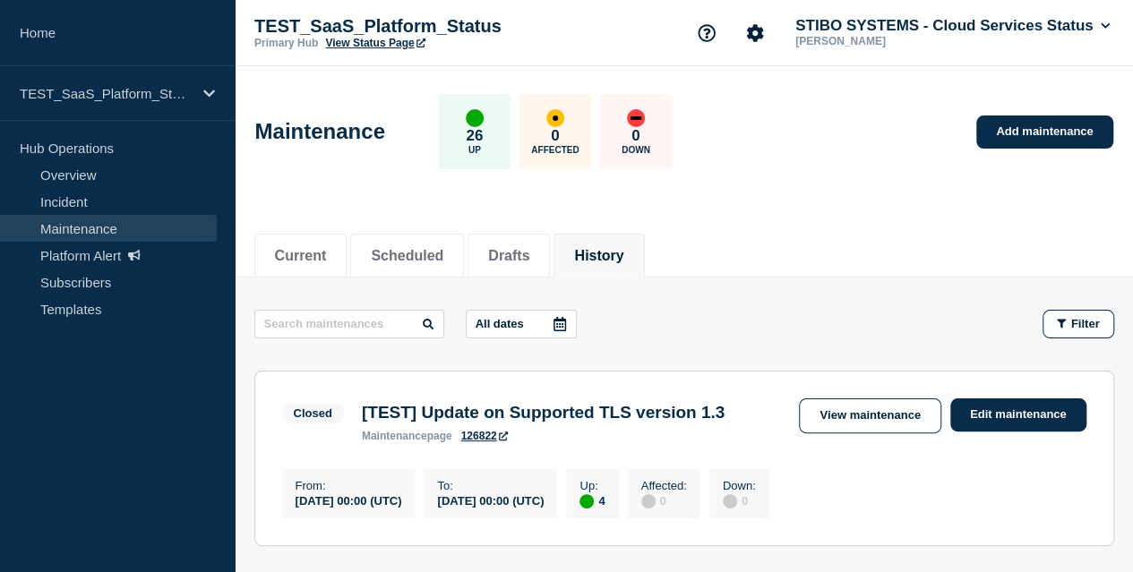
scroll to position [90, 0]
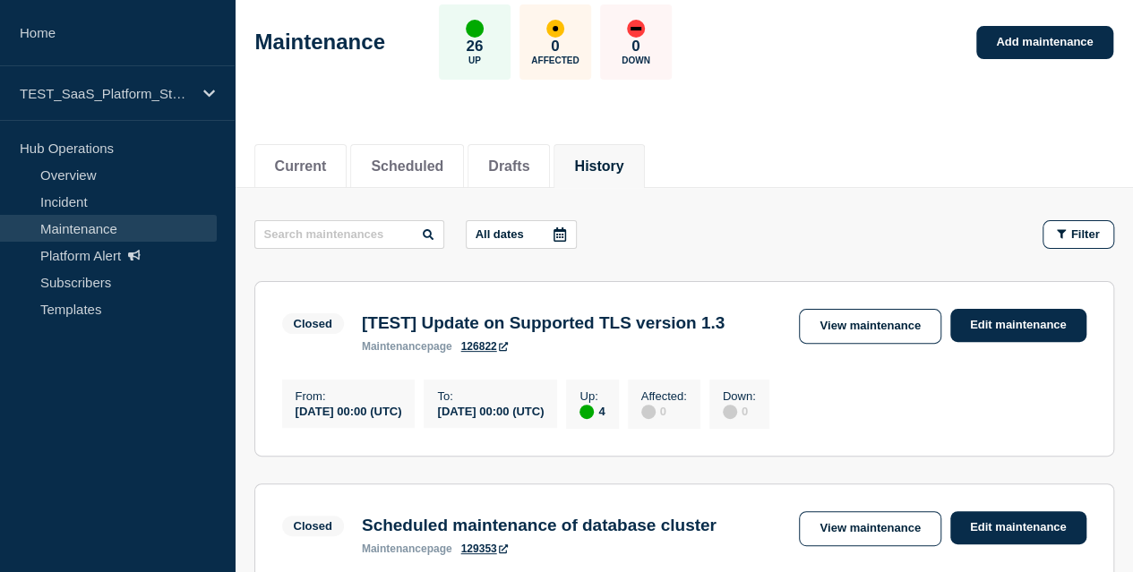
drag, startPoint x: 326, startPoint y: 409, endPoint x: 412, endPoint y: 416, distance: 86.2
click at [402, 416] on div "[DATE] 00:00 (UTC)" at bounding box center [349, 410] width 107 height 15
click at [898, 321] on link "View maintenance" at bounding box center [870, 326] width 142 height 35
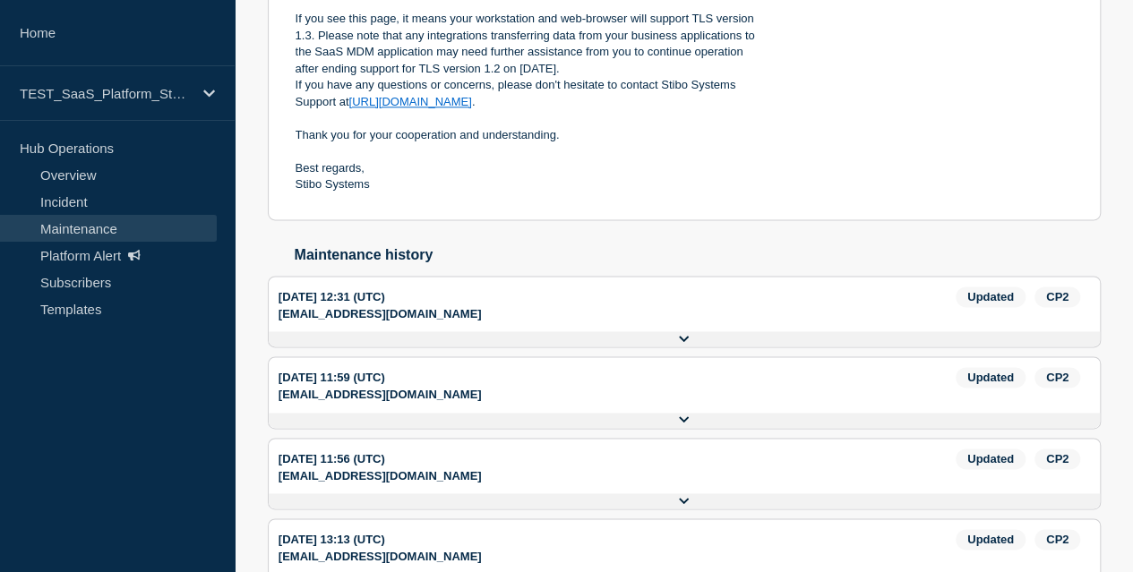
scroll to position [1234, 0]
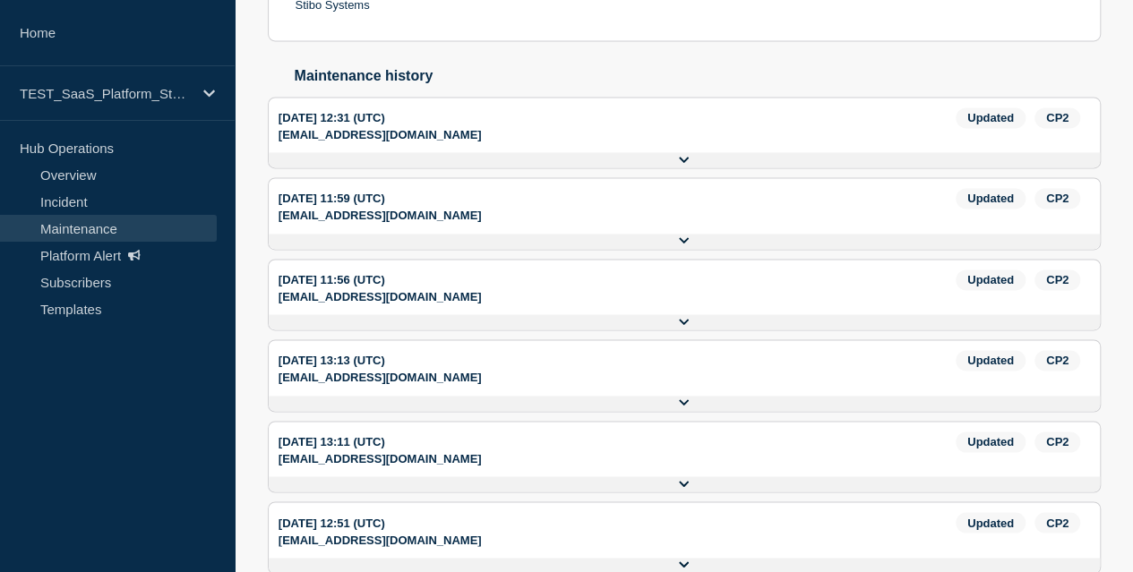
drag, startPoint x: 804, startPoint y: 470, endPoint x: 643, endPoint y: 477, distance: 161.4
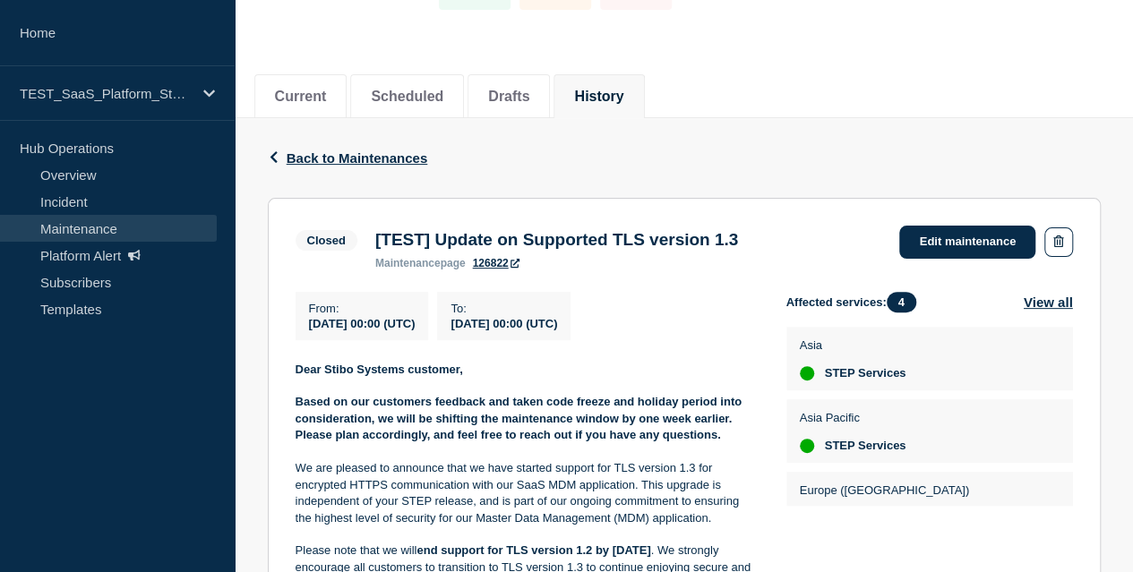
scroll to position [0, 0]
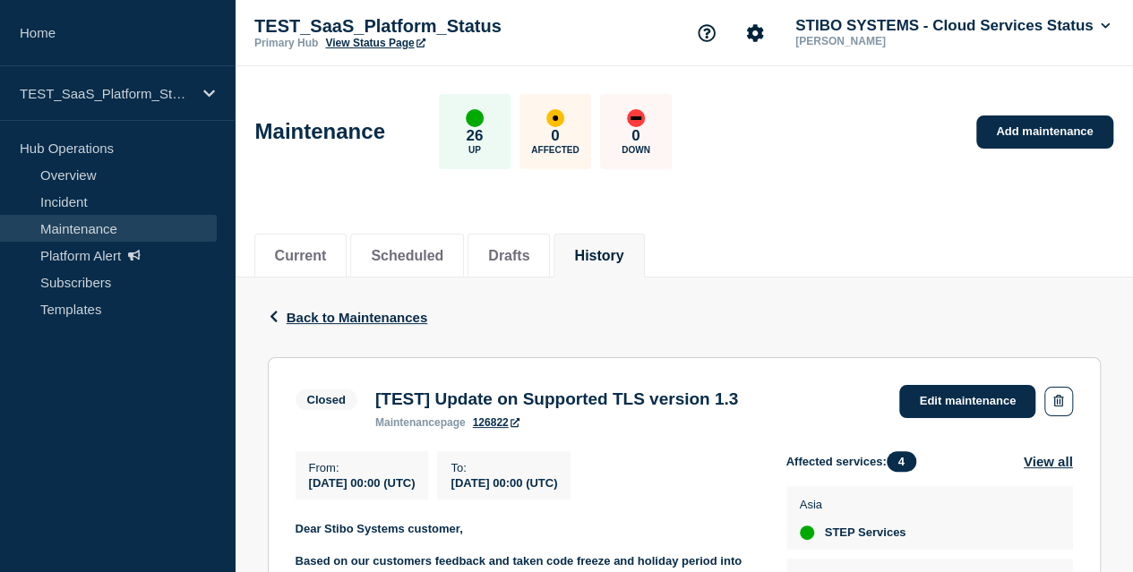
click at [383, 13] on div "TEST_SaaS_Platform_Status Primary Hub View Status Page STIBO SYSTEMS - Cloud Se…" at bounding box center [684, 33] width 899 height 66
copy p "TEST_SaaS_Platform_Status"
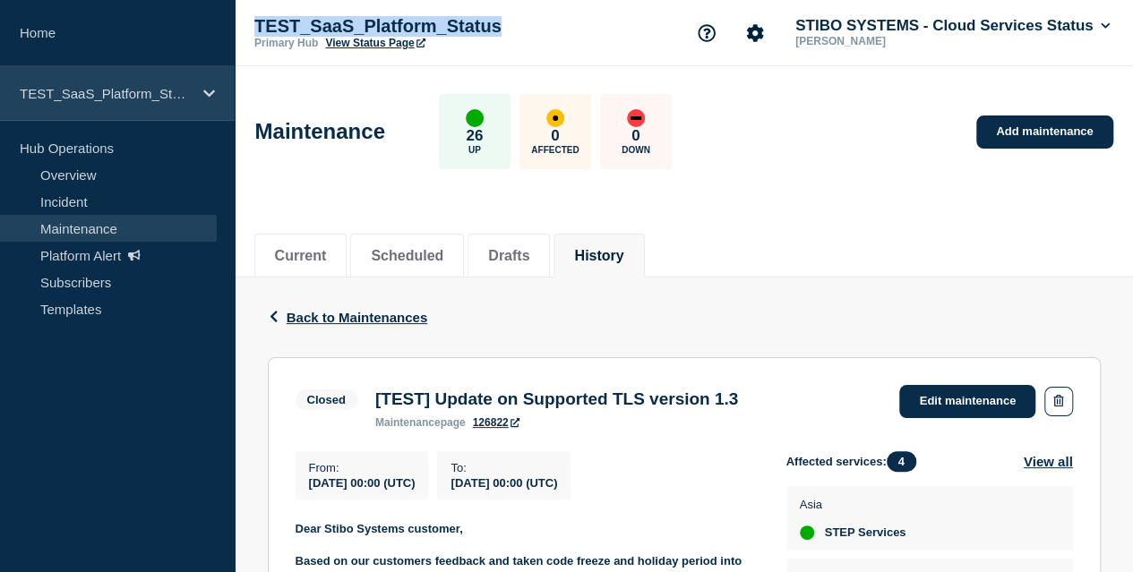
drag, startPoint x: 167, startPoint y: 97, endPoint x: 200, endPoint y: 75, distance: 39.5
click at [167, 97] on p "TEST_SaaS_Platform_Status" at bounding box center [106, 93] width 172 height 15
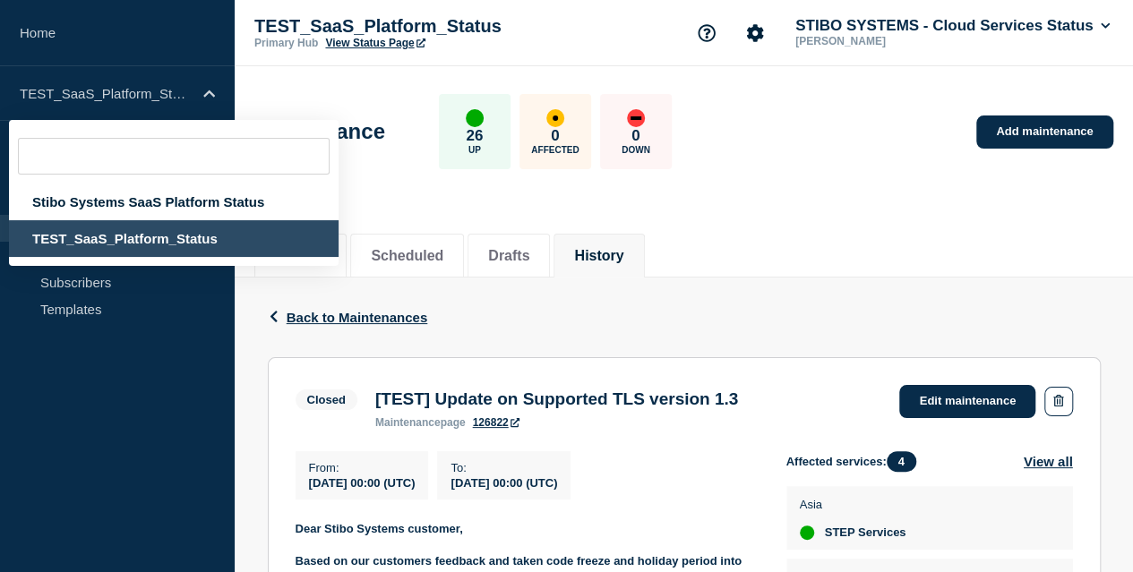
click at [717, 212] on header "Maintenance 26 Up 0 Affected 0 Down Add maintenance" at bounding box center [684, 141] width 899 height 150
